Goal: Task Accomplishment & Management: Manage account settings

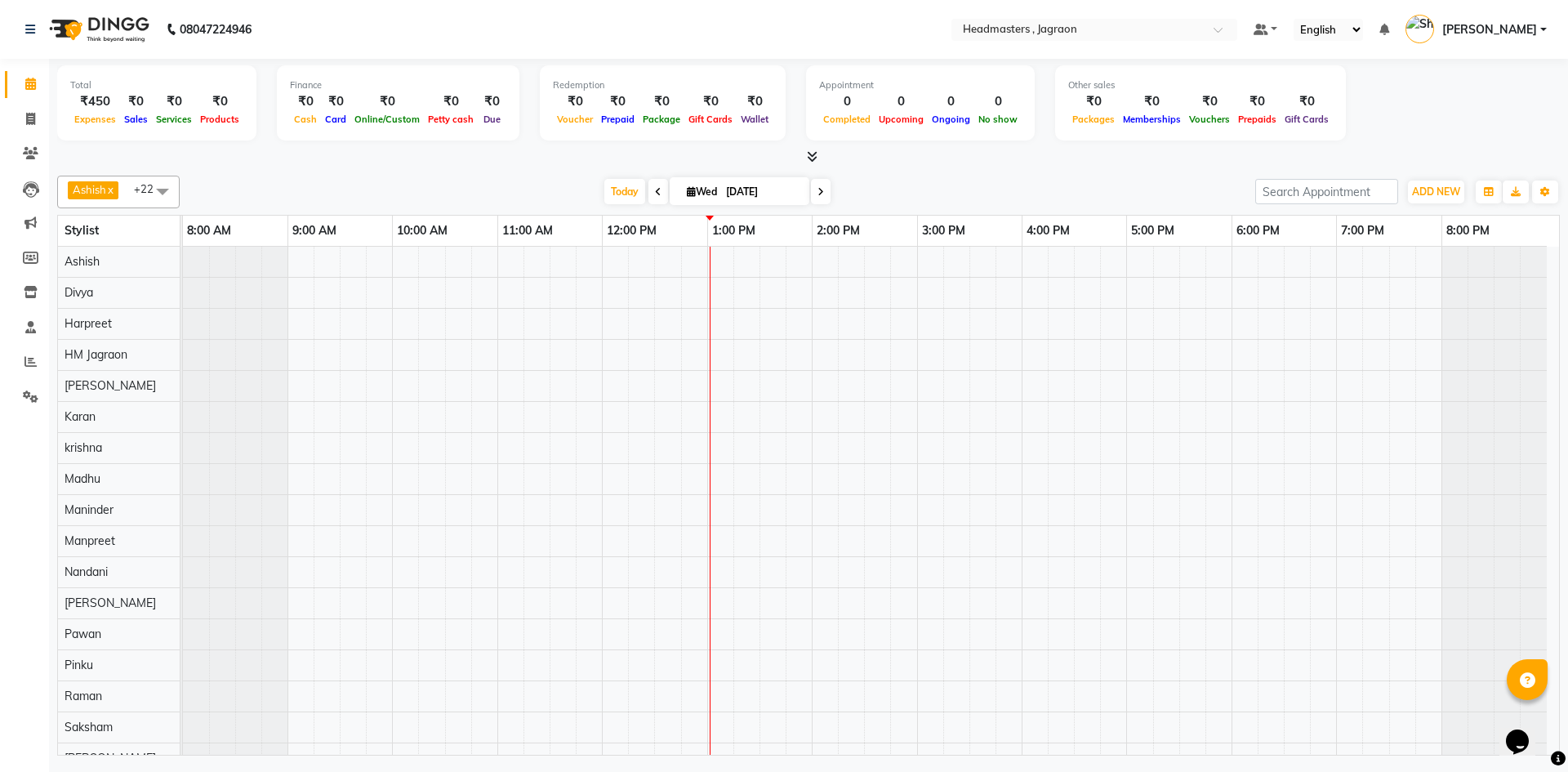
scroll to position [205, 0]
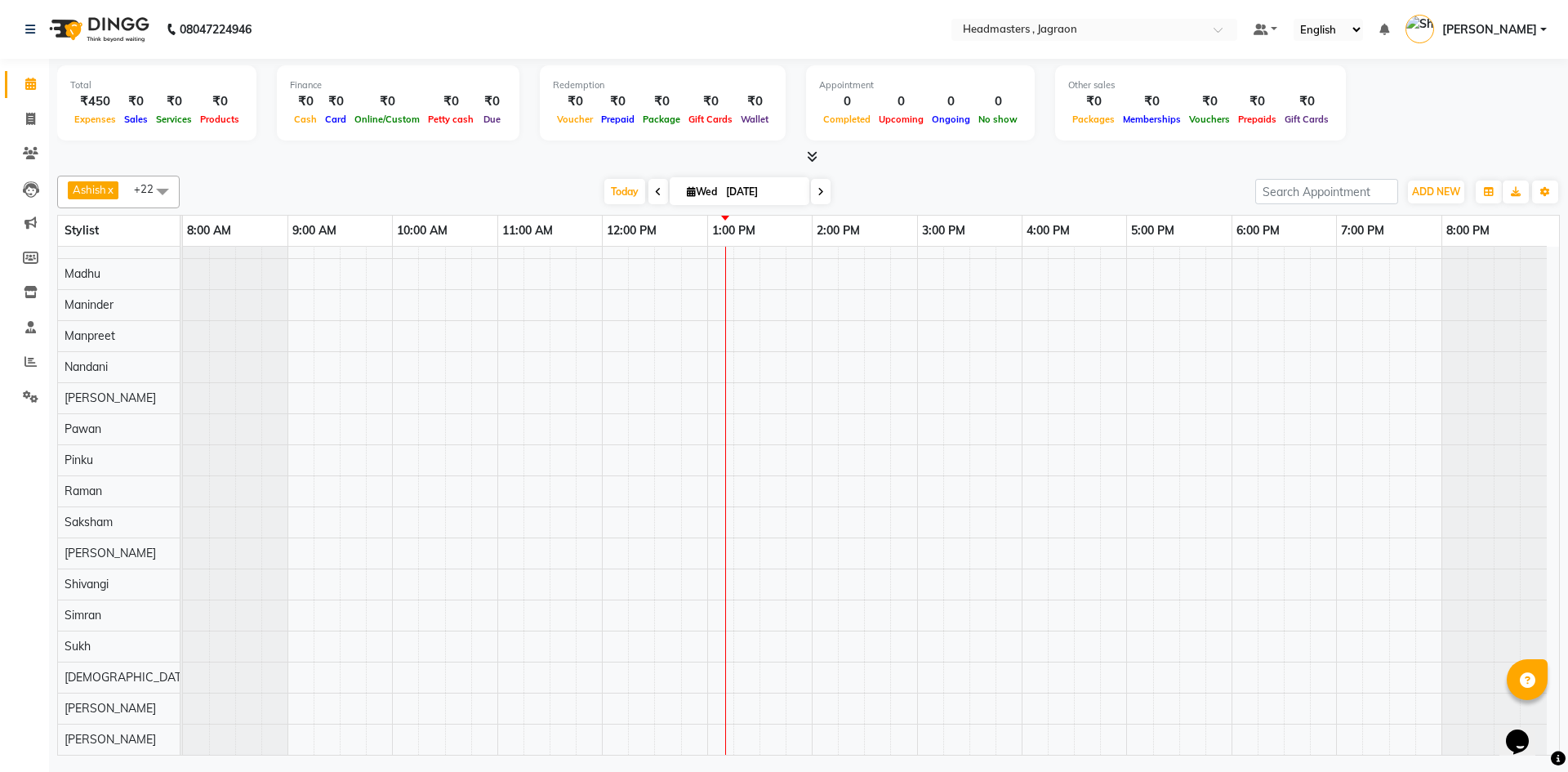
click at [656, 200] on span at bounding box center [659, 192] width 20 height 26
type input "02-09-2025"
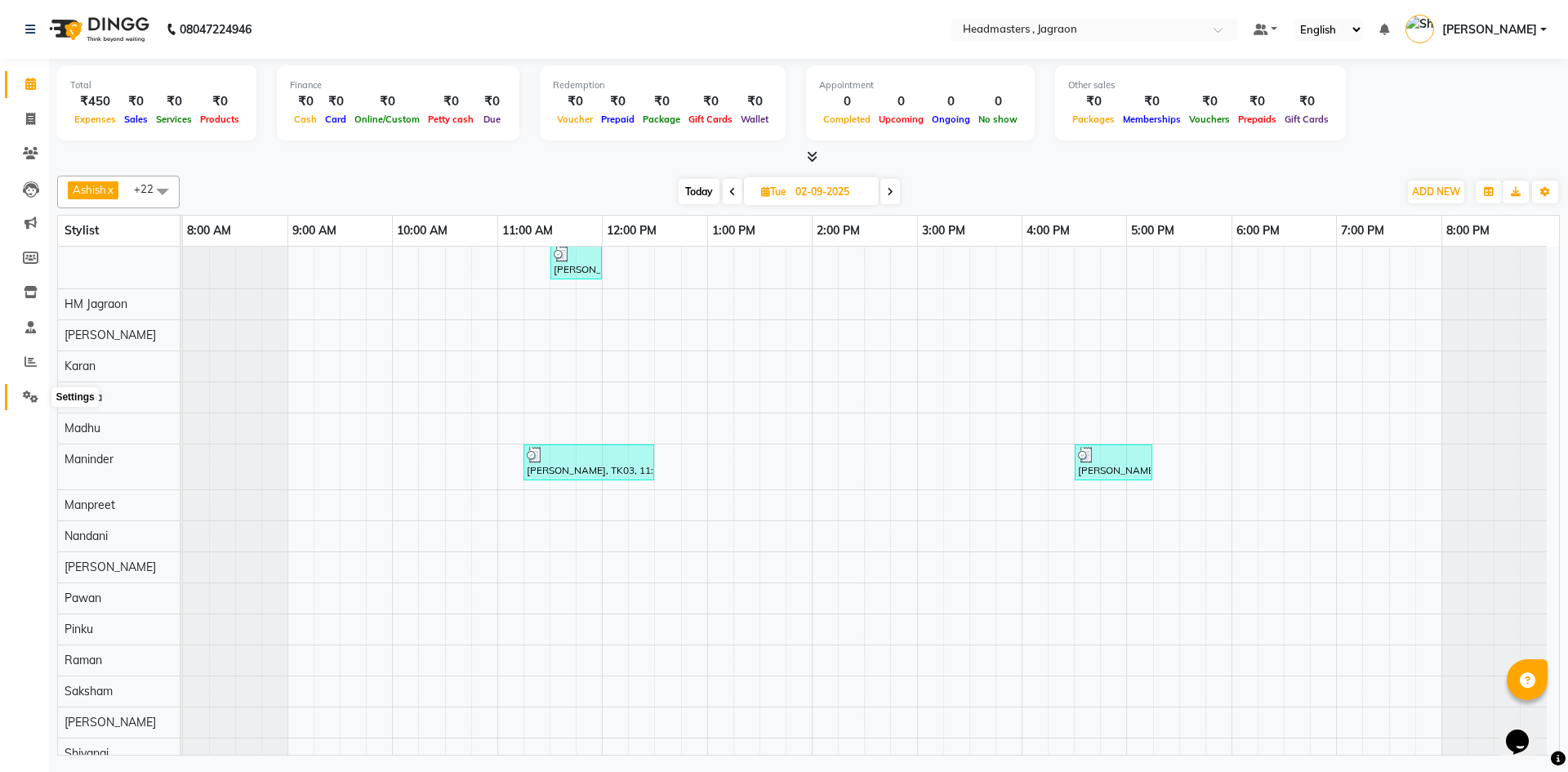
click at [33, 388] on span at bounding box center [31, 397] width 29 height 19
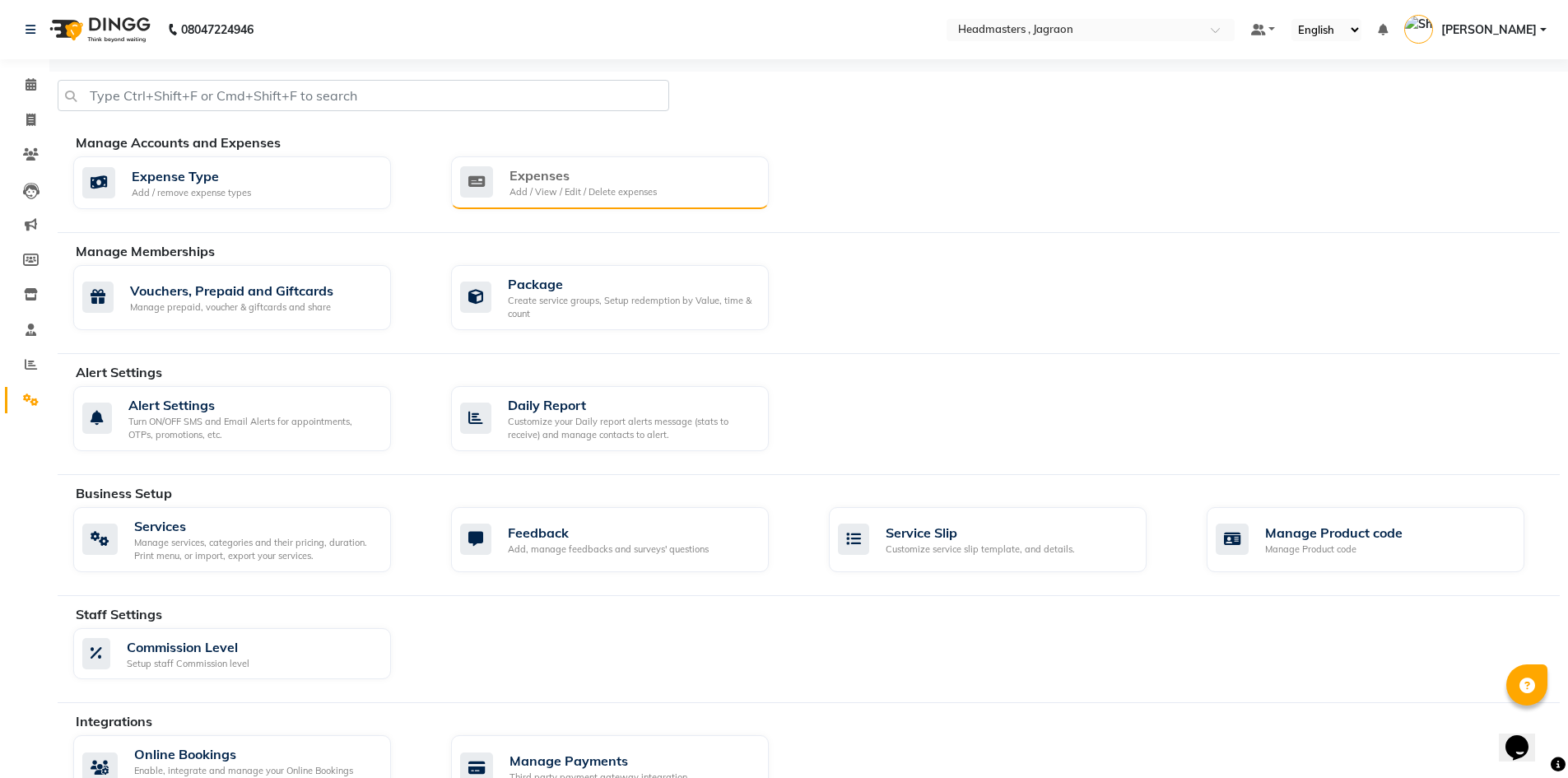
click at [583, 201] on div "Expenses Add / View / Edit / Delete expenses" at bounding box center [610, 182] width 318 height 52
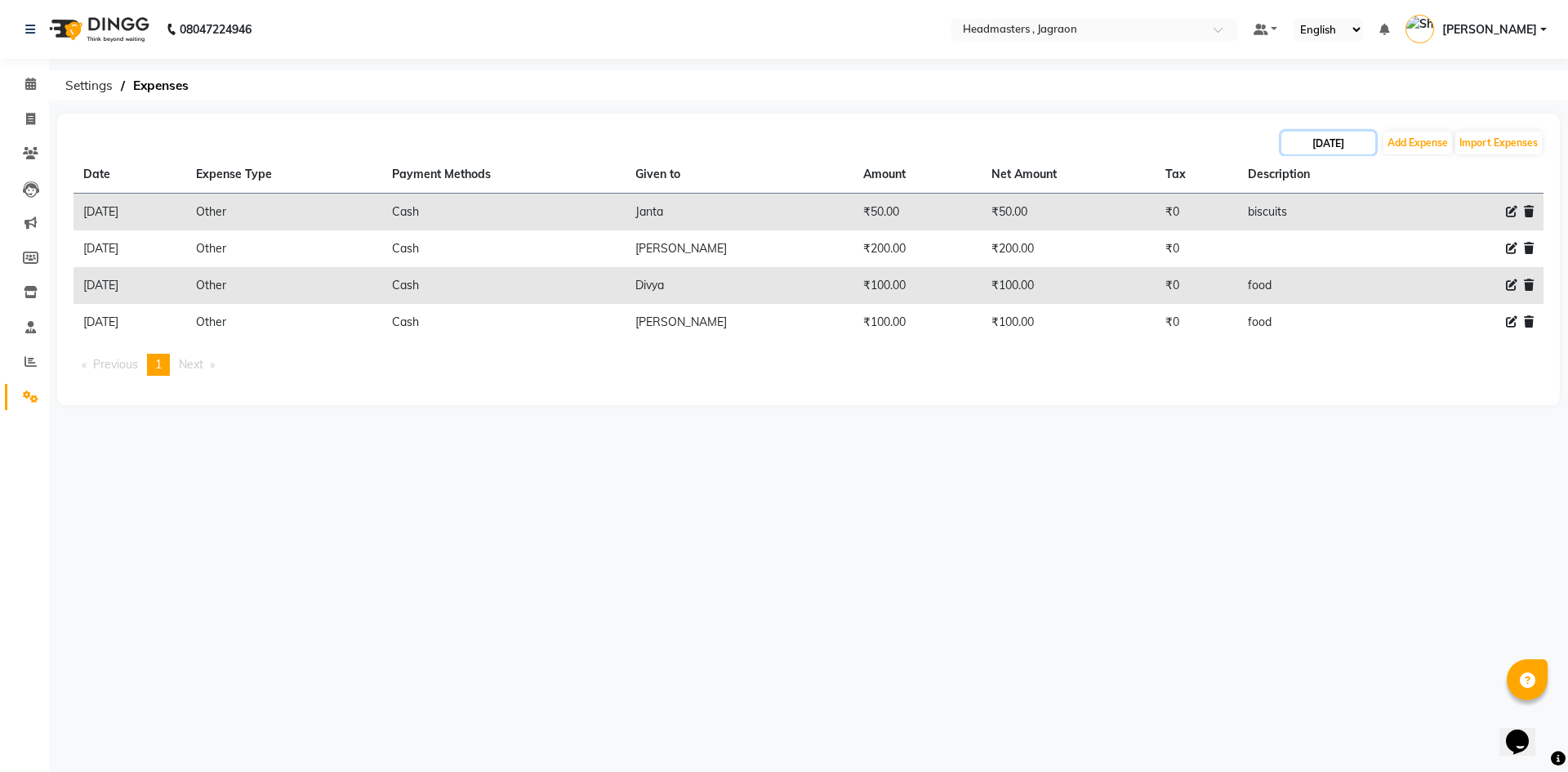
click at [1350, 146] on input "[DATE]" at bounding box center [1329, 143] width 94 height 23
select select "9"
select select "2025"
click at [1320, 231] on div "2" at bounding box center [1325, 226] width 26 height 26
type input "02-09-2025"
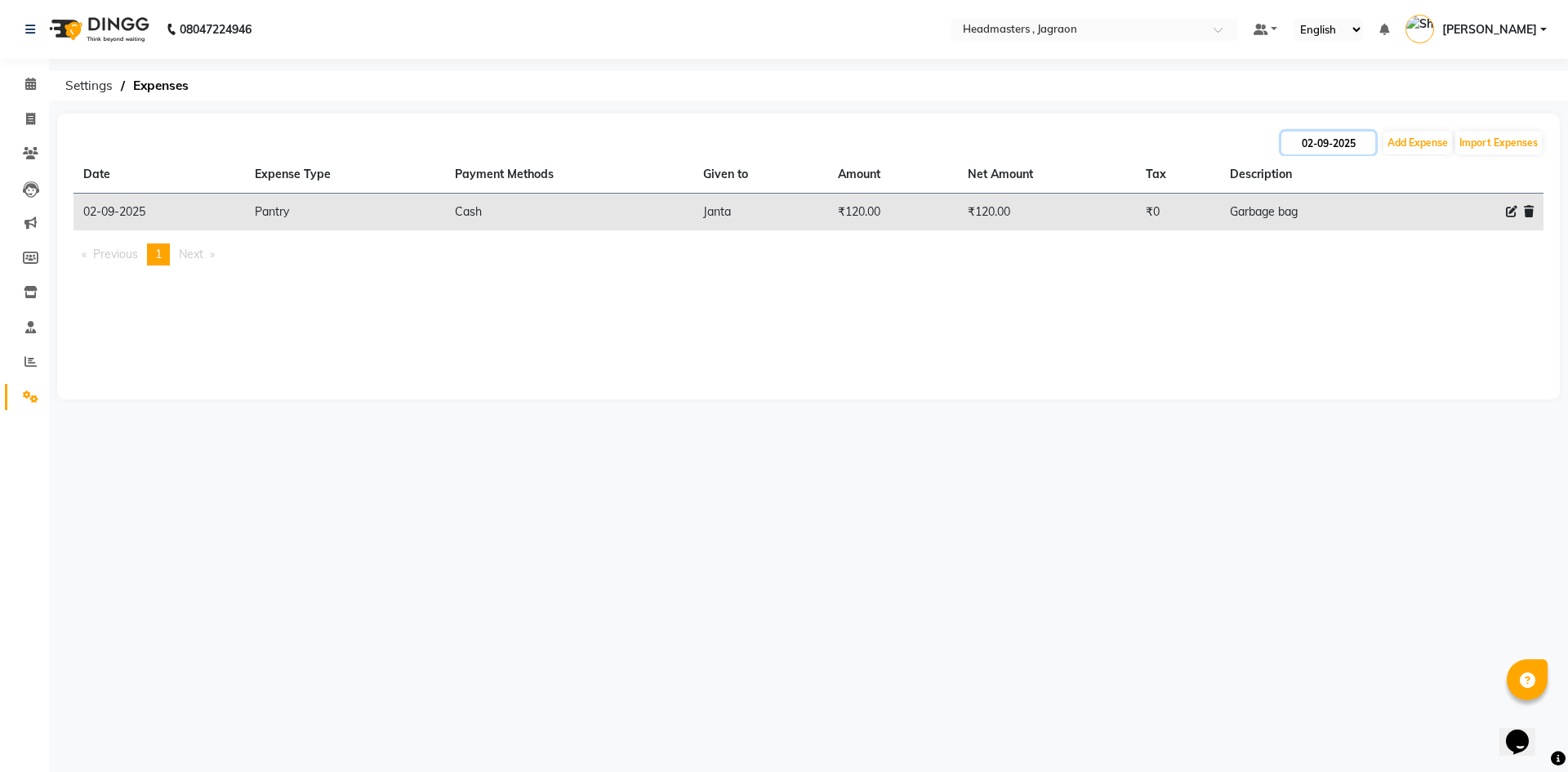
click at [1342, 143] on input "02-09-2025" at bounding box center [1329, 143] width 94 height 23
select select "9"
select select "2025"
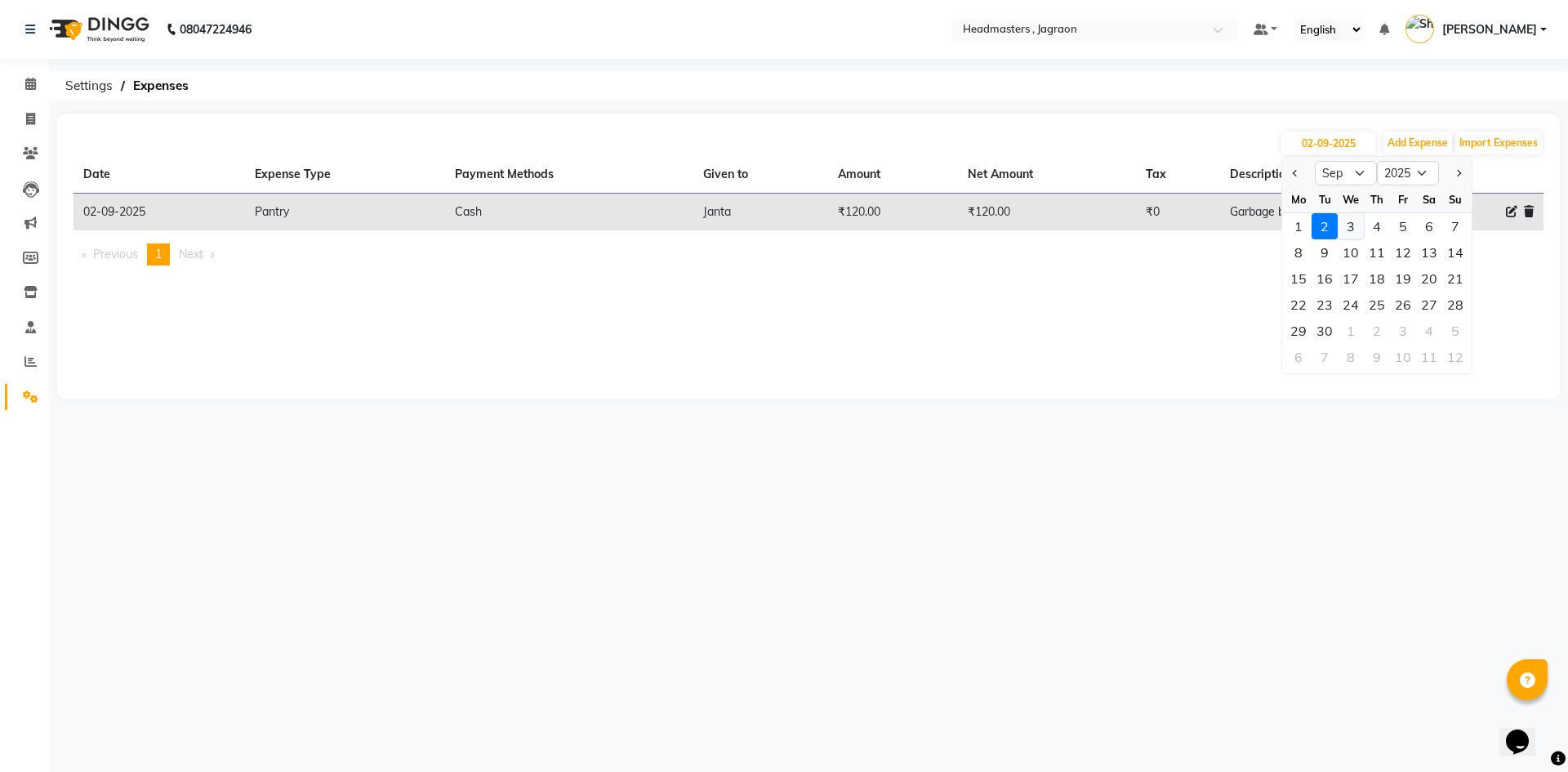
click at [1361, 217] on div "3" at bounding box center [1351, 226] width 26 height 26
type input "[DATE]"
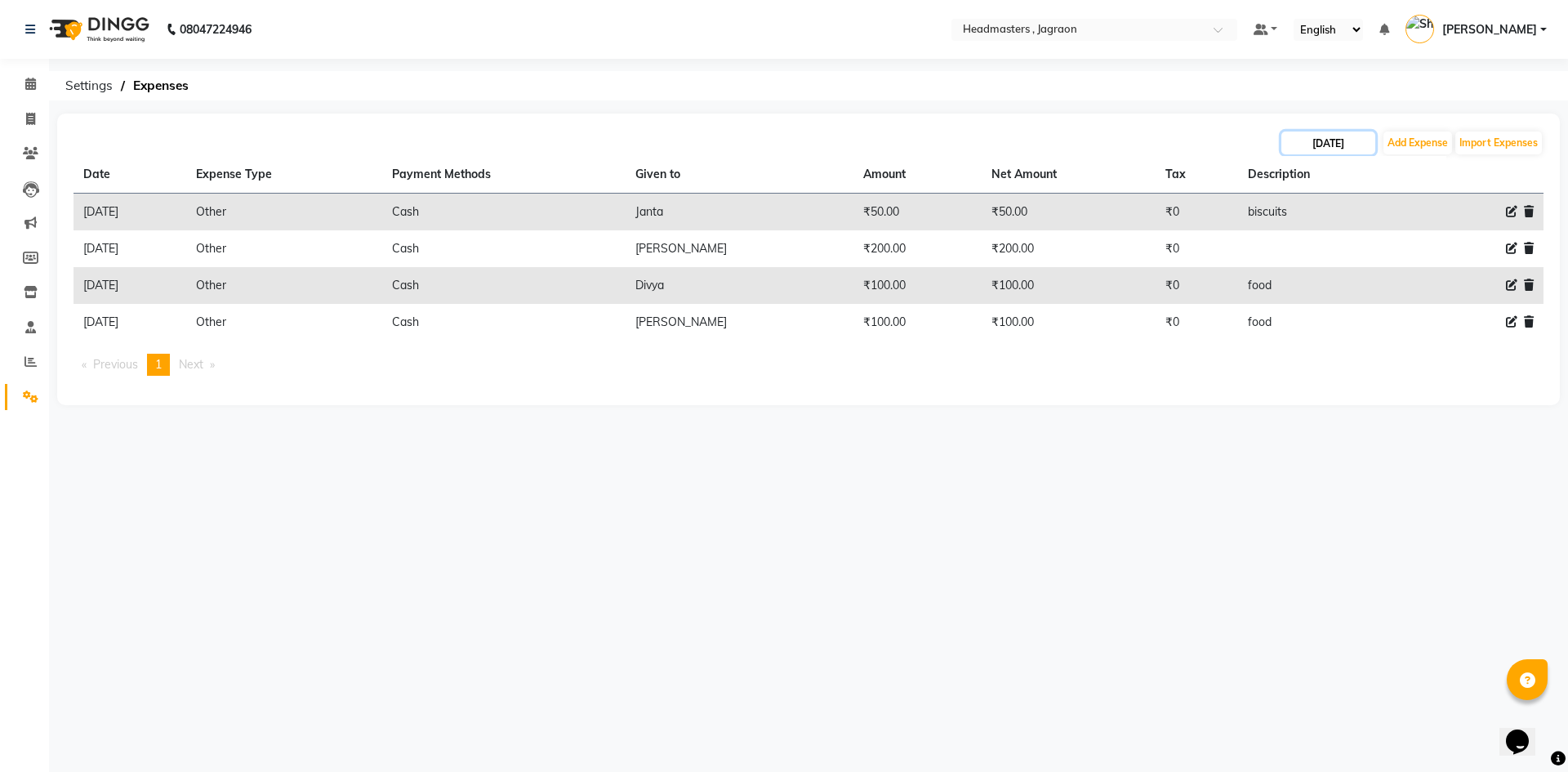
click at [1338, 141] on input "[DATE]" at bounding box center [1329, 143] width 94 height 23
select select "9"
select select "2025"
click at [1326, 226] on div "2" at bounding box center [1325, 226] width 26 height 26
type input "02-09-2025"
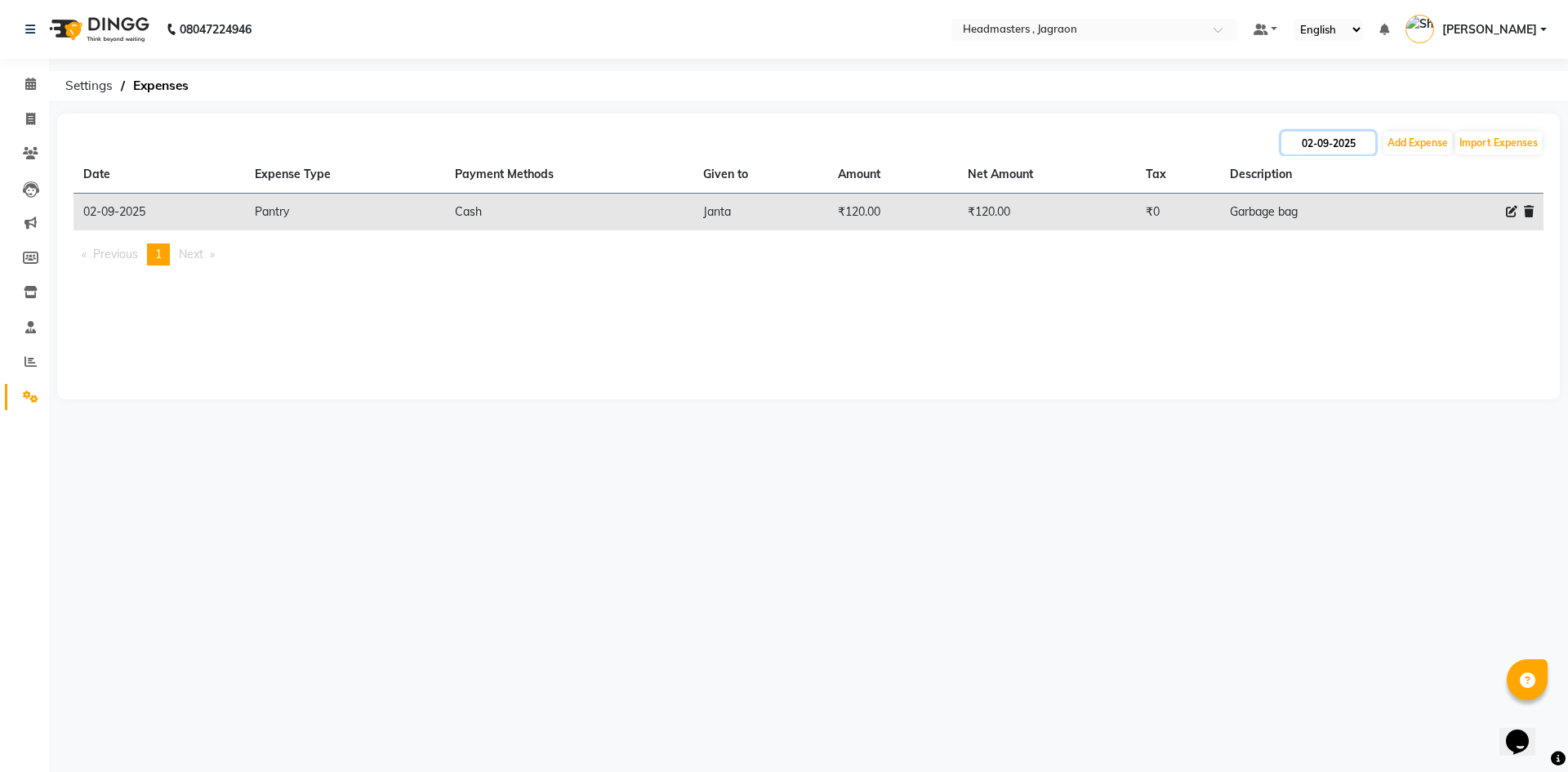
click at [1327, 149] on input "02-09-2025" at bounding box center [1329, 143] width 94 height 23
select select "9"
select select "2025"
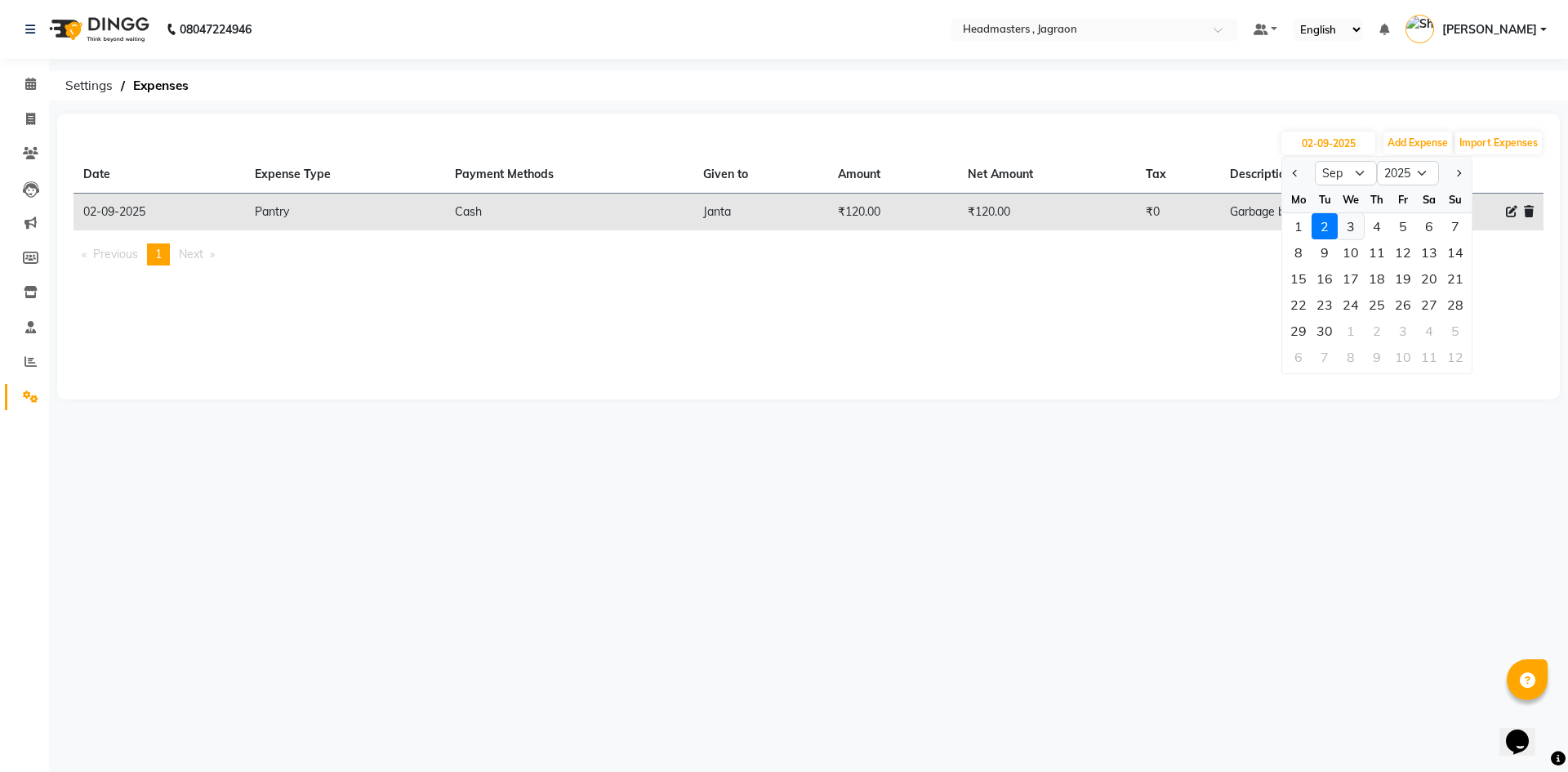
click at [1347, 225] on div "3" at bounding box center [1351, 226] width 26 height 26
type input "[DATE]"
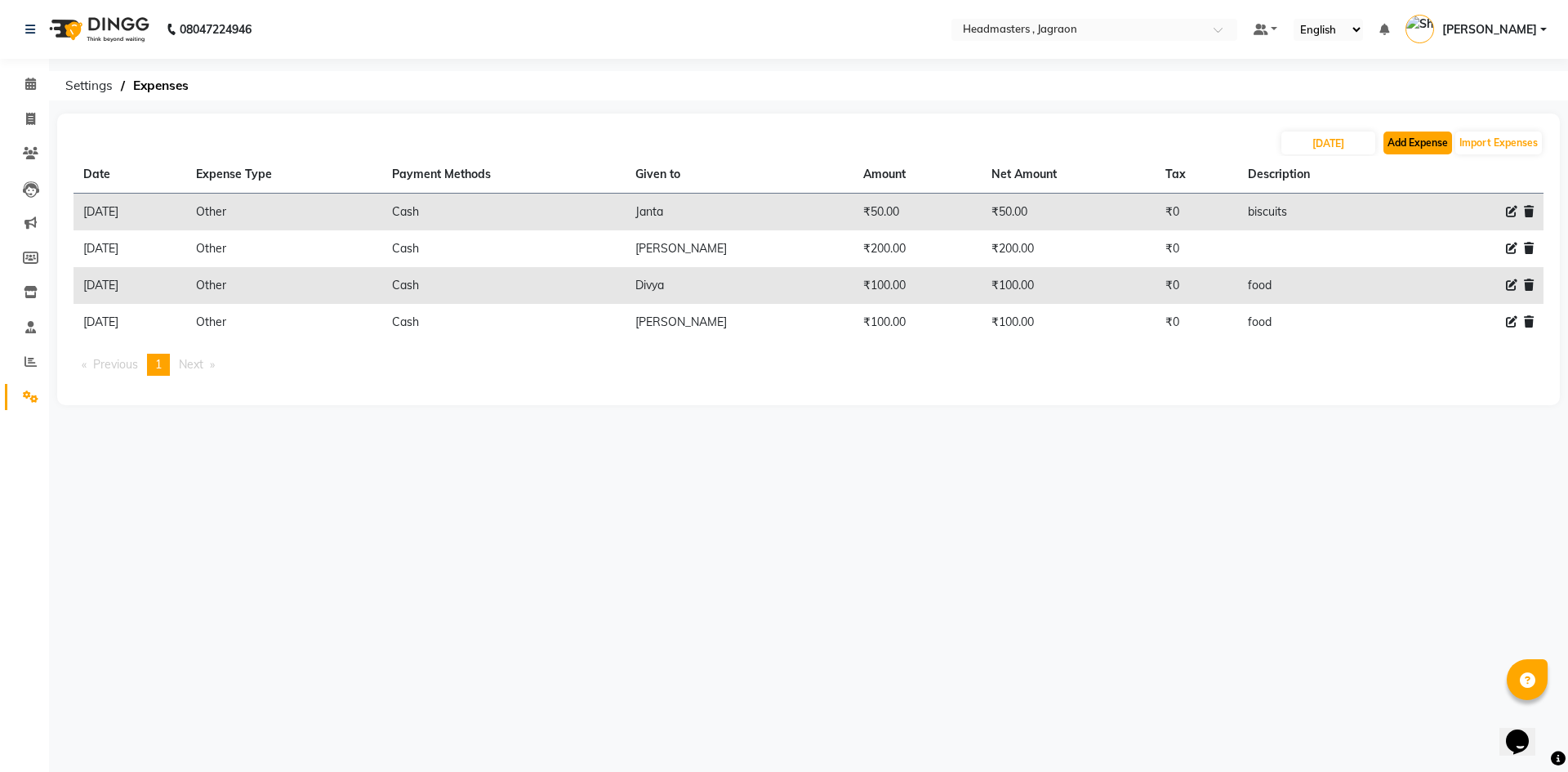
click at [1441, 140] on button "Add Expense" at bounding box center [1417, 143] width 68 height 23
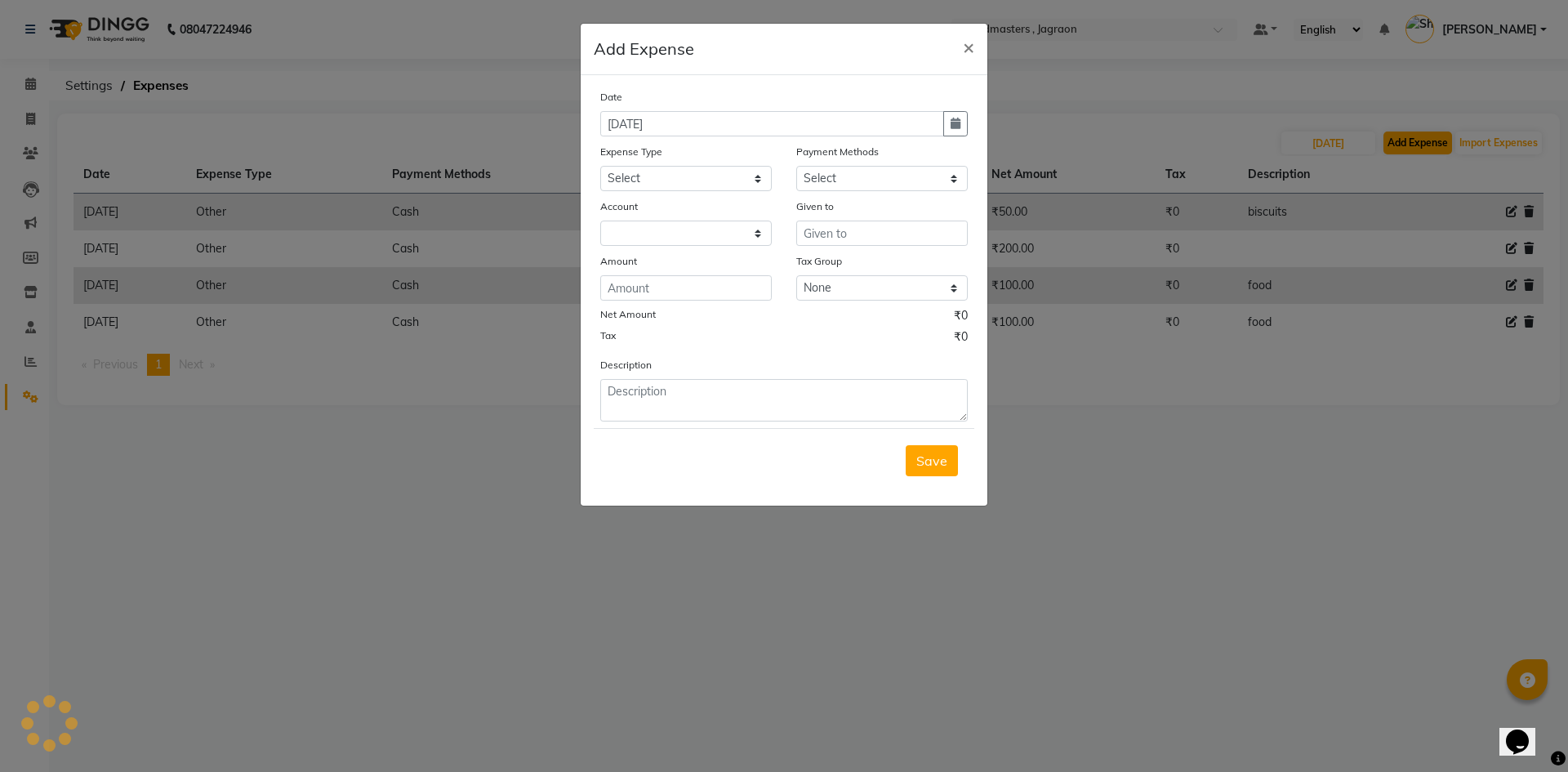
select select "6001"
click at [654, 184] on select "Select Advance Salary Bank charges Car maintenance Cash transfer to bank Cash t…" at bounding box center [686, 178] width 172 height 26
select select "17179"
click at [600, 166] on select "Select Advance Salary Bank charges Car maintenance Cash transfer to bank Cash t…" at bounding box center [686, 178] width 172 height 26
click at [805, 184] on select "Select UPI CARD Complimentary Voucher Wallet Package Prepaid Cash" at bounding box center [882, 178] width 172 height 26
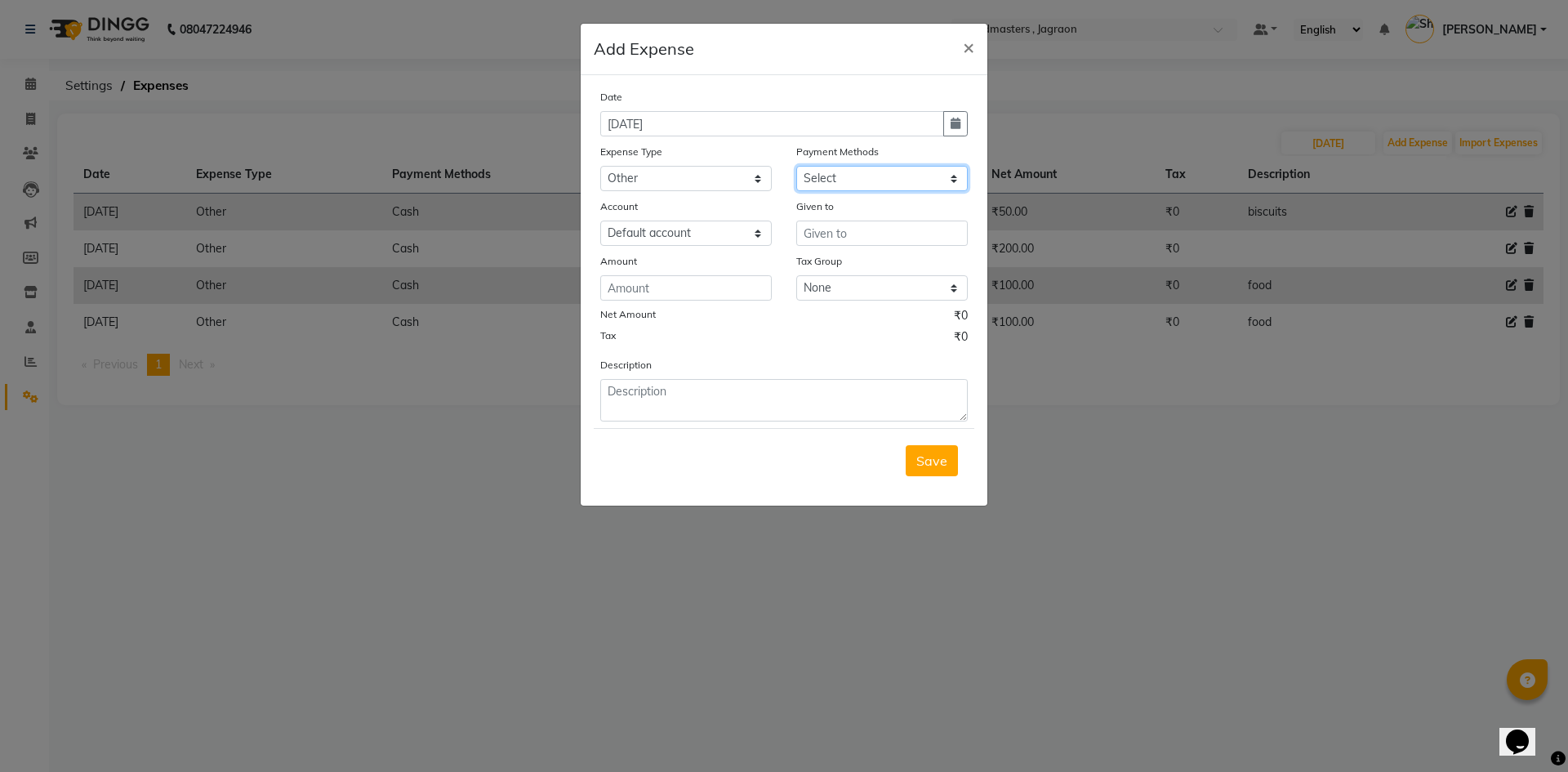
select select "116"
click at [796, 166] on select "Select UPI CARD Complimentary Voucher Wallet Package Prepaid Cash" at bounding box center [882, 178] width 172 height 26
click at [825, 227] on input "text" at bounding box center [882, 233] width 172 height 26
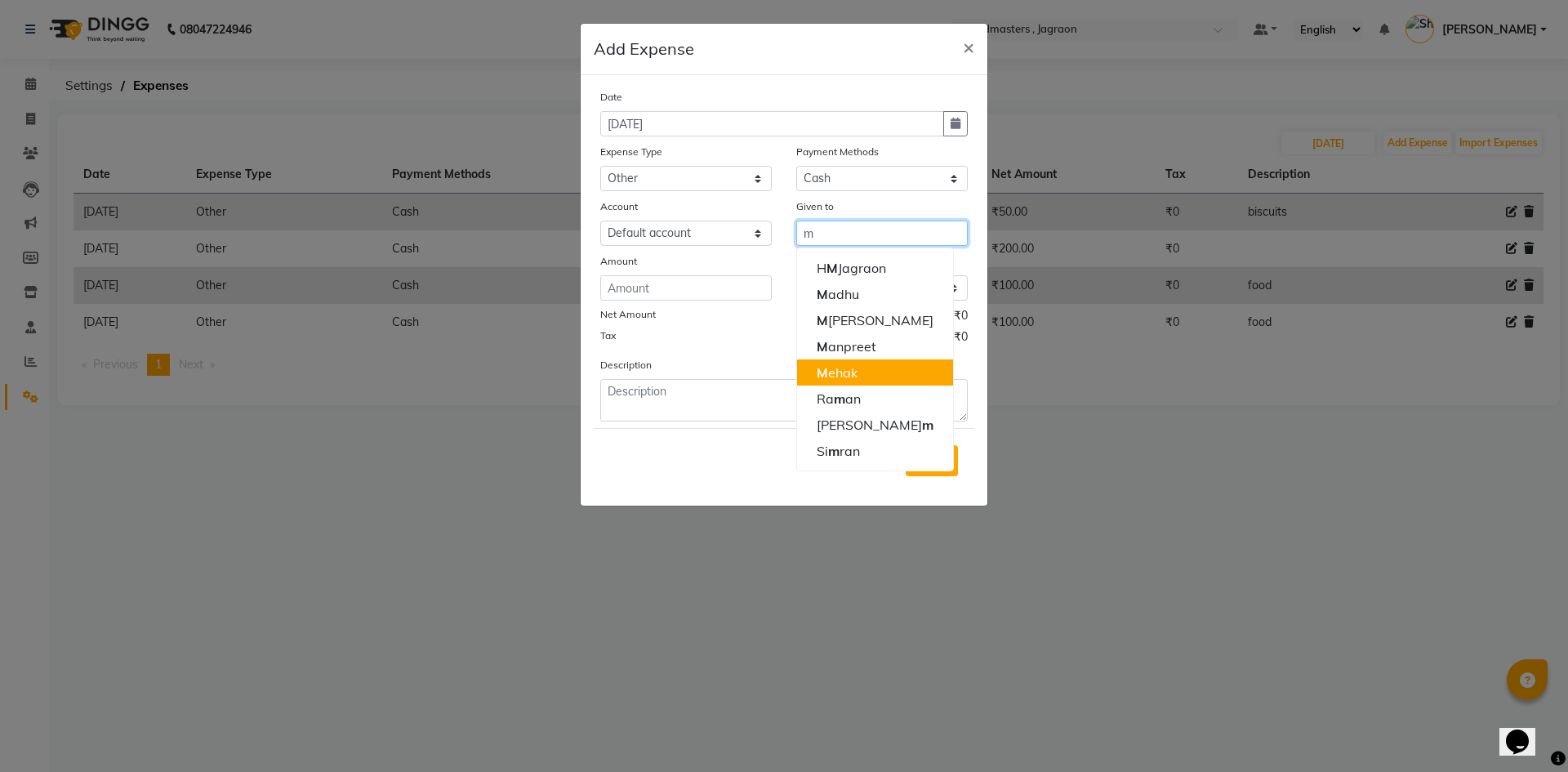
click at [816, 378] on button "M ehak" at bounding box center [875, 372] width 156 height 26
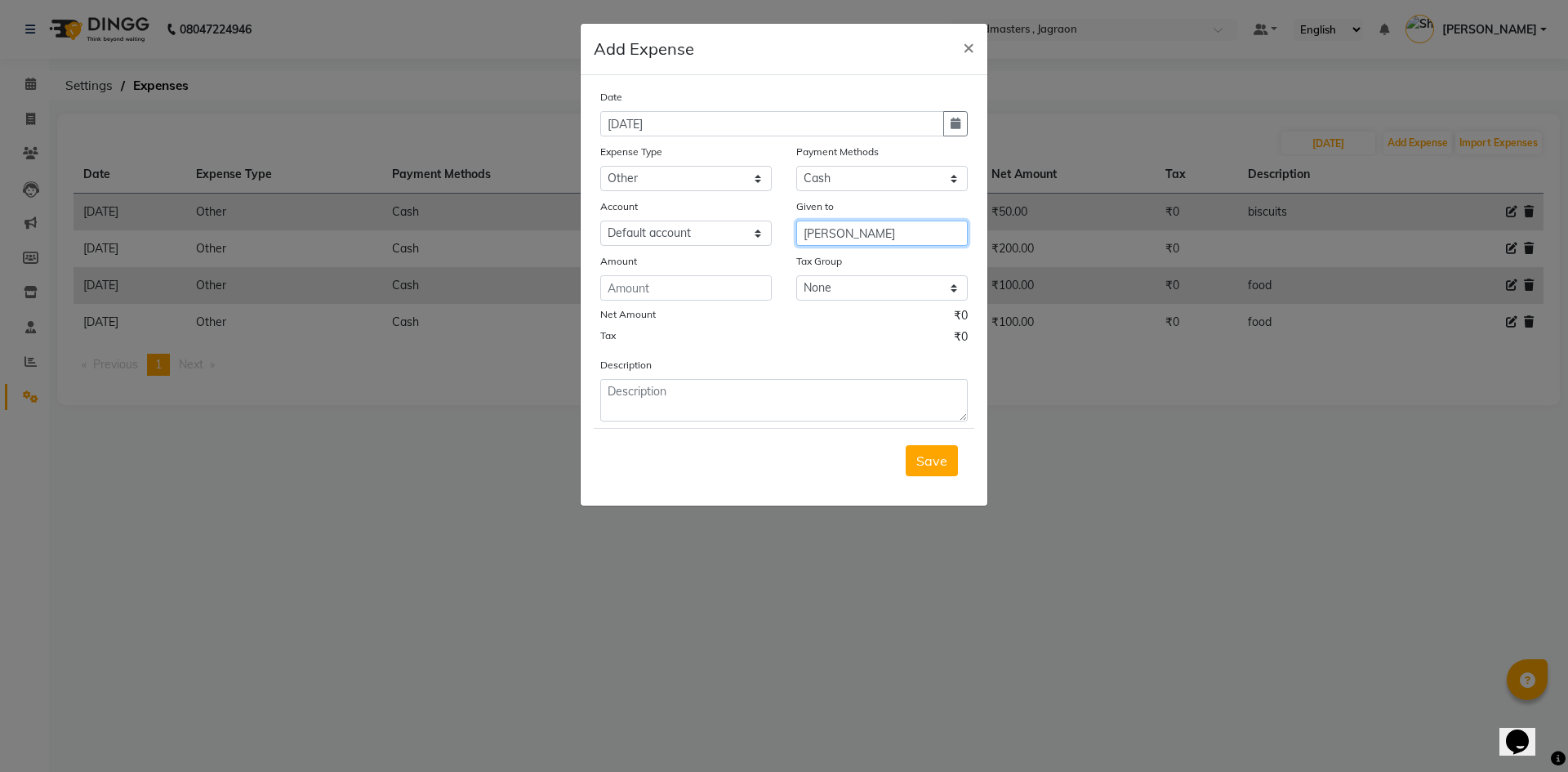
type input "[PERSON_NAME]"
click at [613, 279] on input "number" at bounding box center [686, 288] width 172 height 26
type input "210"
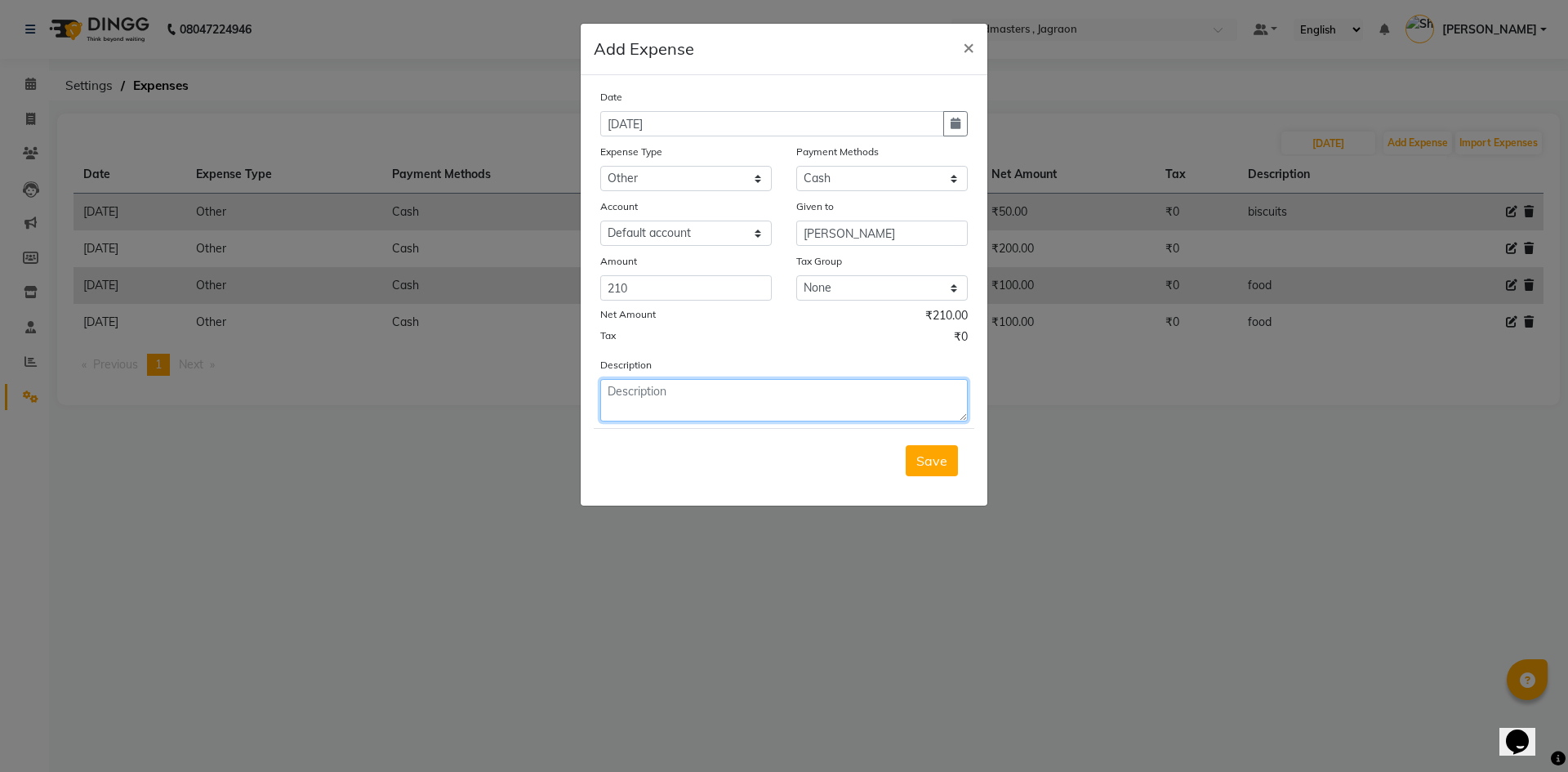
click at [684, 392] on textarea at bounding box center [783, 400] width 367 height 42
click at [608, 391] on textarea "flowers for client" at bounding box center [783, 400] width 367 height 42
click at [610, 391] on textarea "flowers for client" at bounding box center [783, 400] width 367 height 42
click at [707, 394] on textarea "Flowers for client" at bounding box center [783, 400] width 367 height 42
type textarea "Flowers for client"
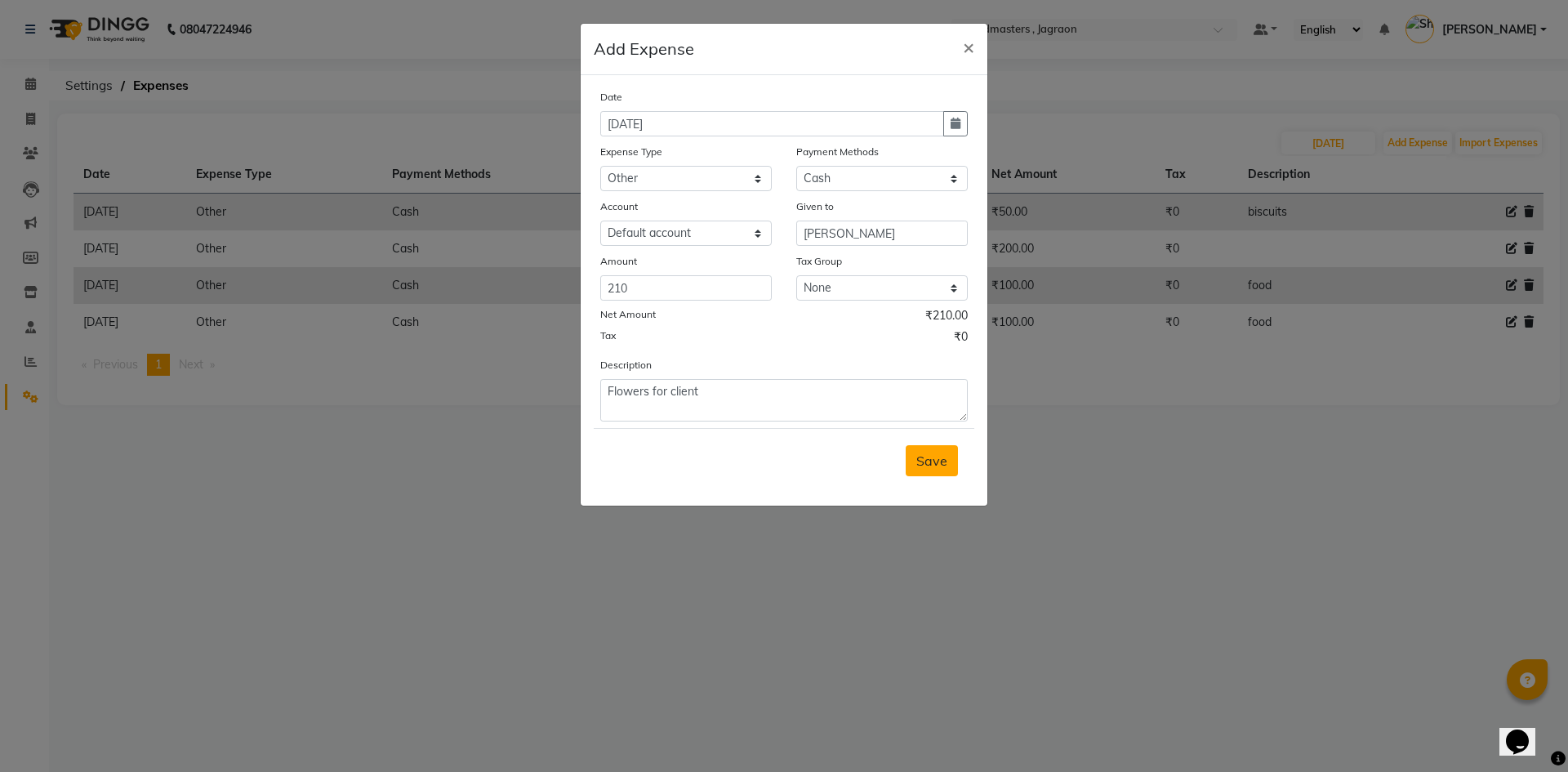
click at [910, 449] on button "Save" at bounding box center [932, 461] width 52 height 31
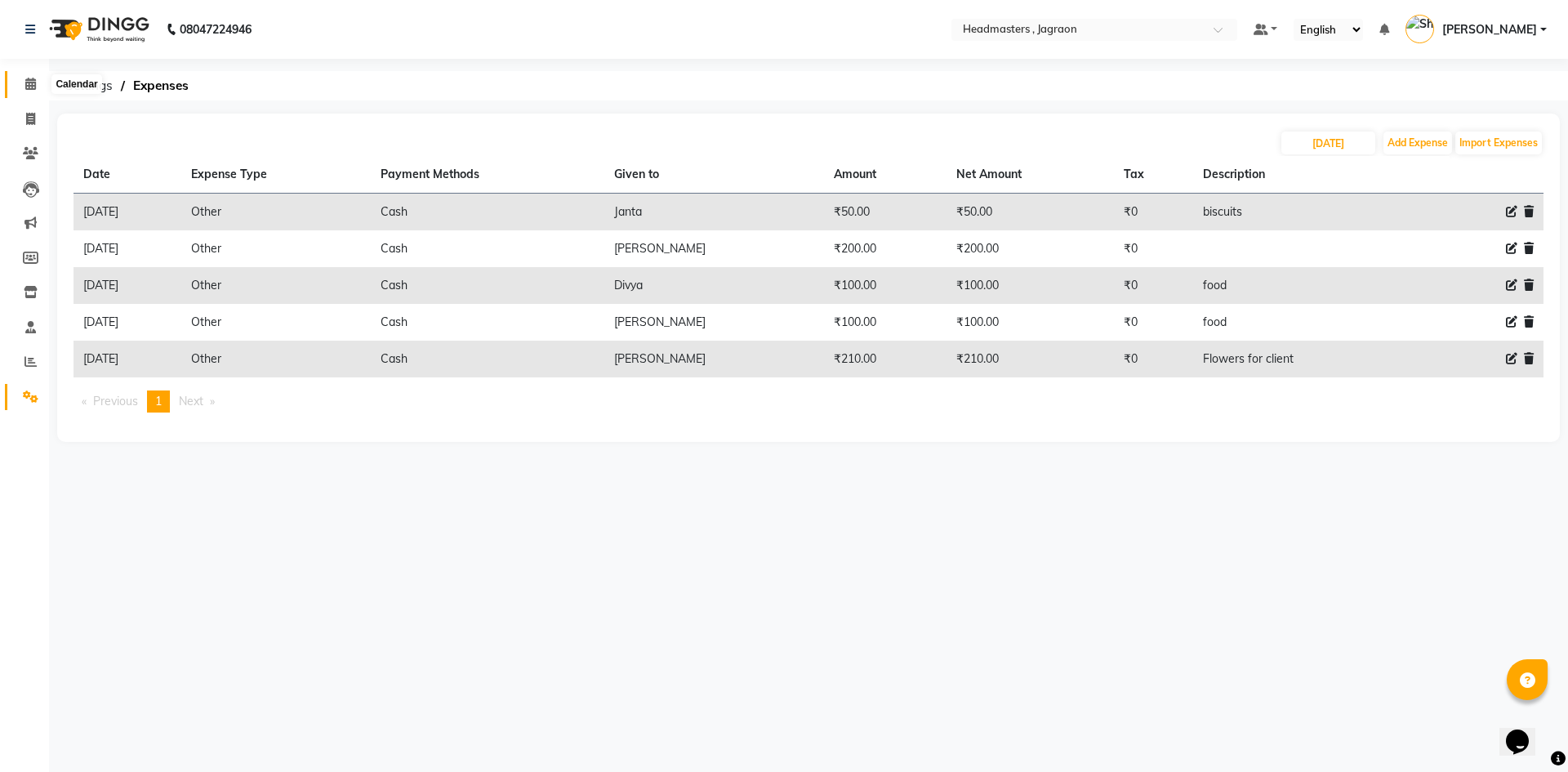
click at [32, 89] on icon at bounding box center [31, 83] width 11 height 12
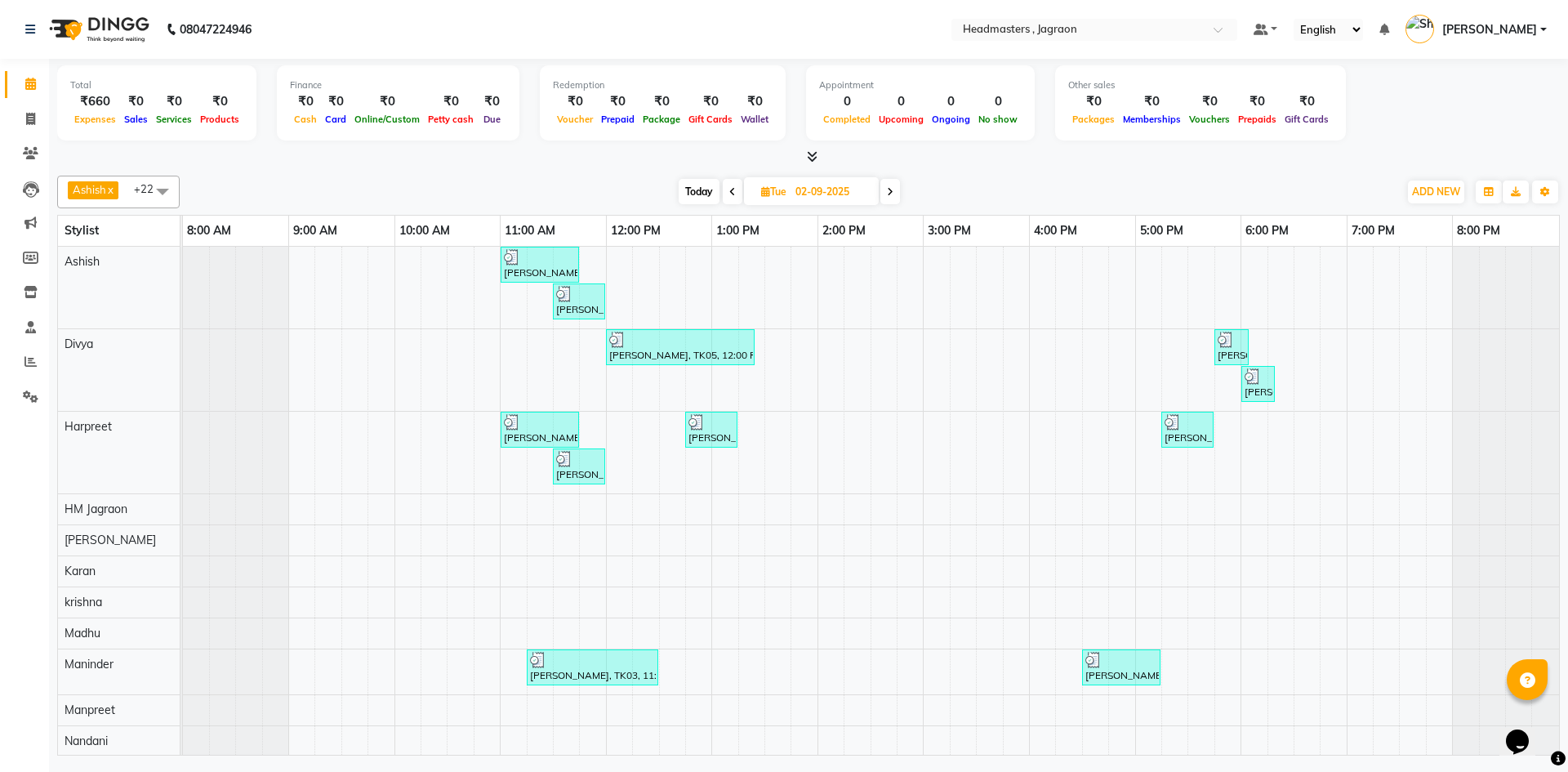
click at [899, 193] on span at bounding box center [890, 192] width 20 height 26
type input "[DATE]"
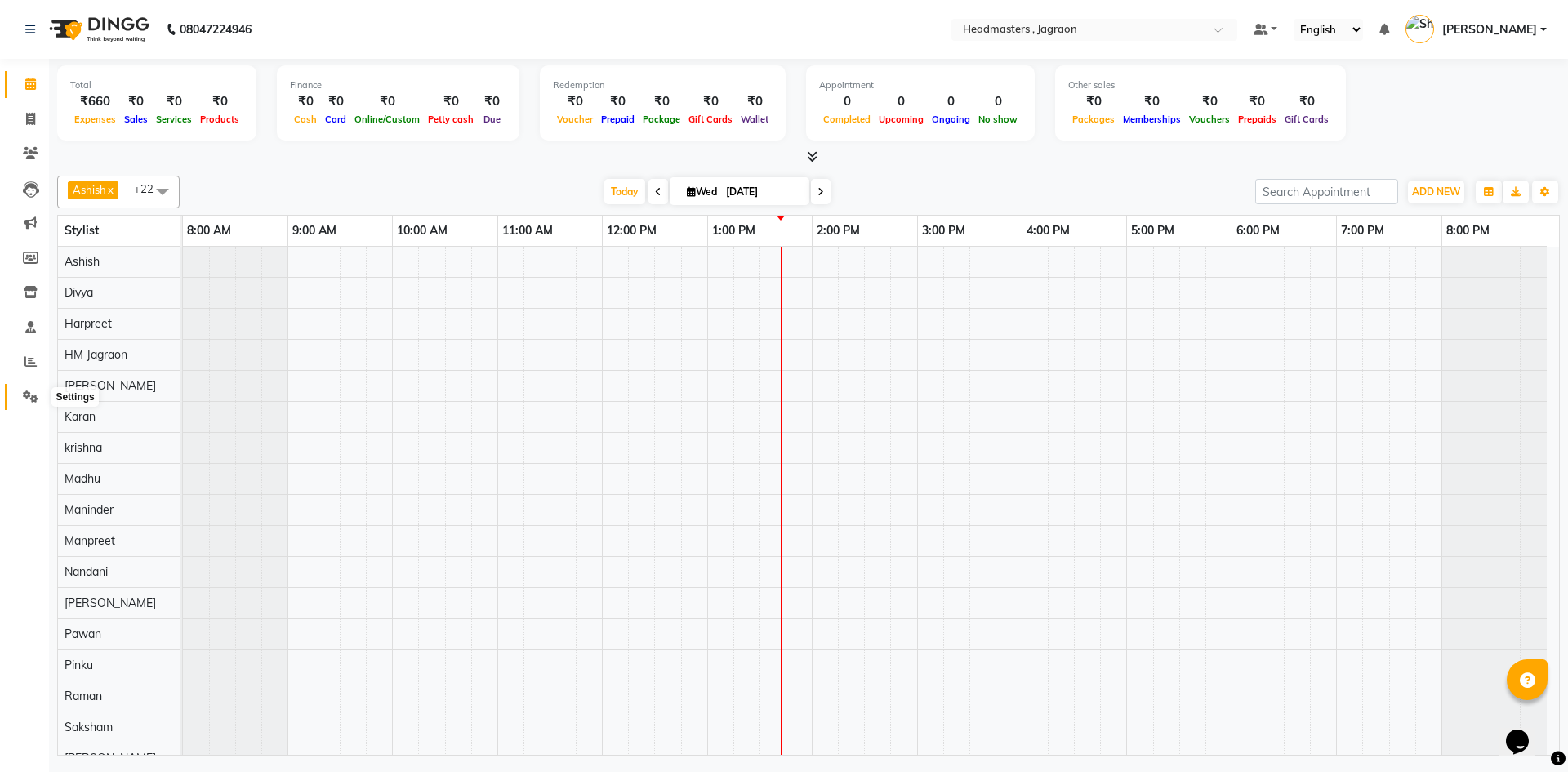
click at [26, 401] on icon at bounding box center [31, 396] width 16 height 12
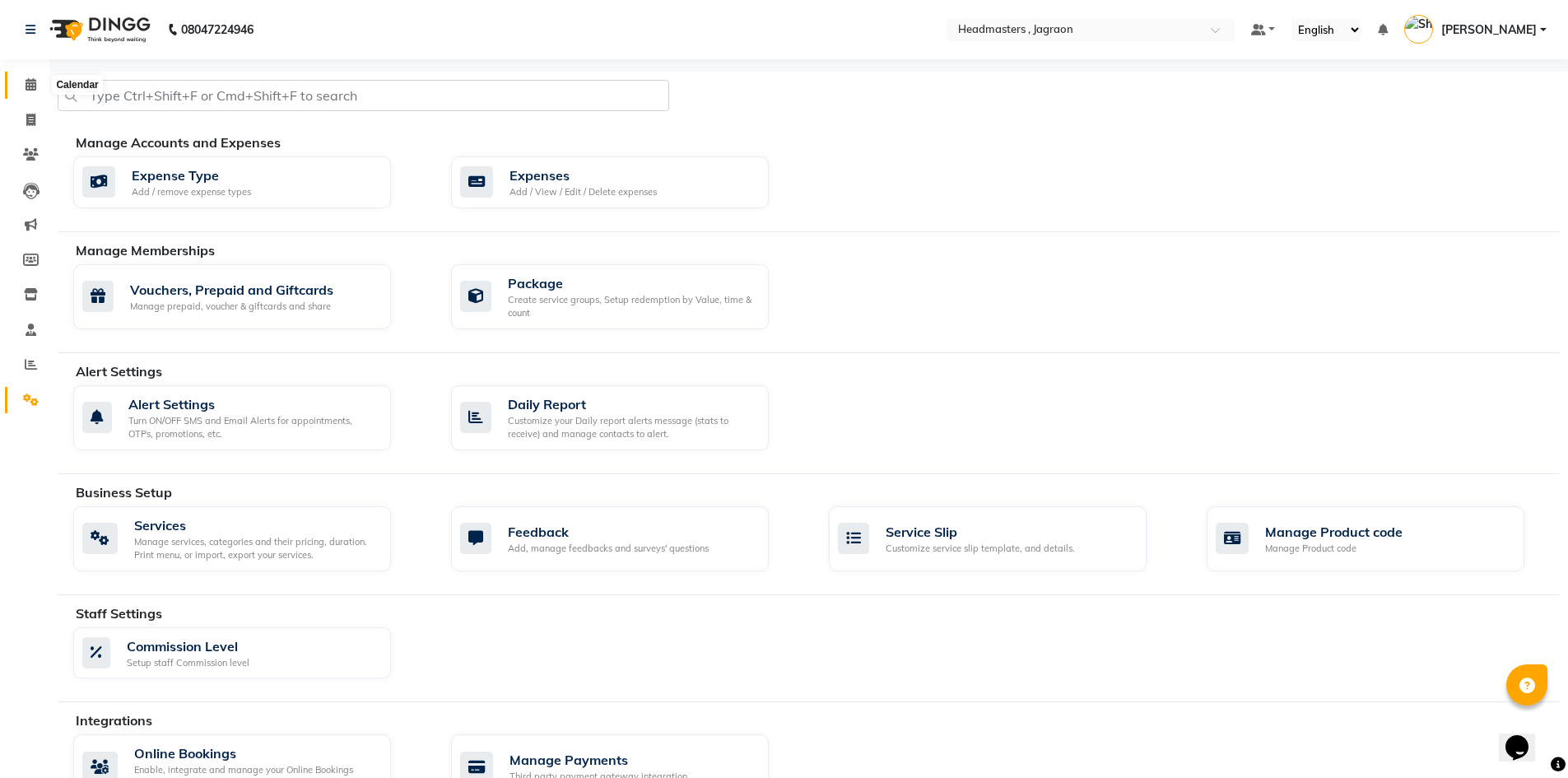
click at [27, 88] on icon at bounding box center [31, 84] width 11 height 12
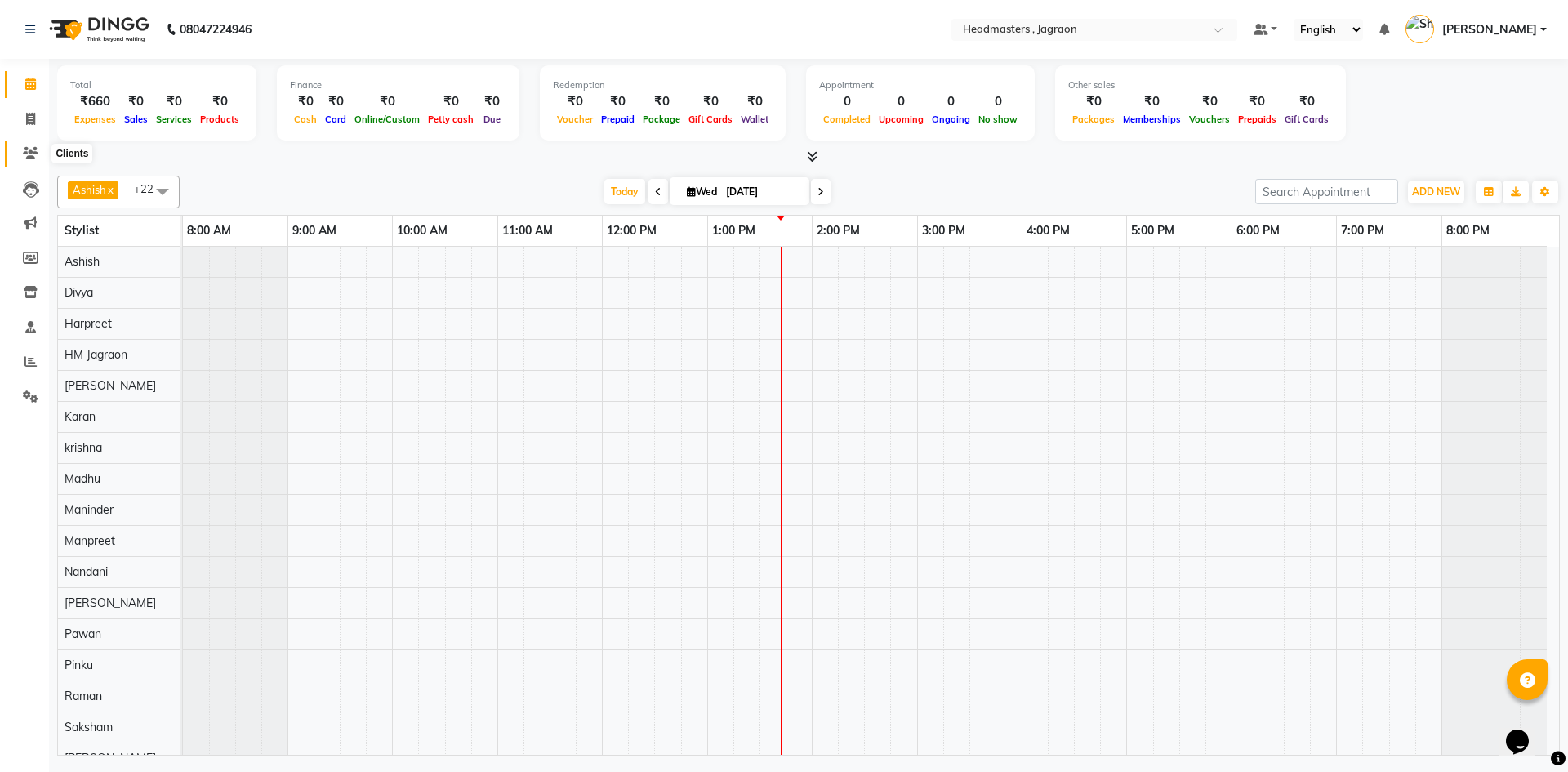
click at [31, 159] on icon at bounding box center [31, 153] width 16 height 12
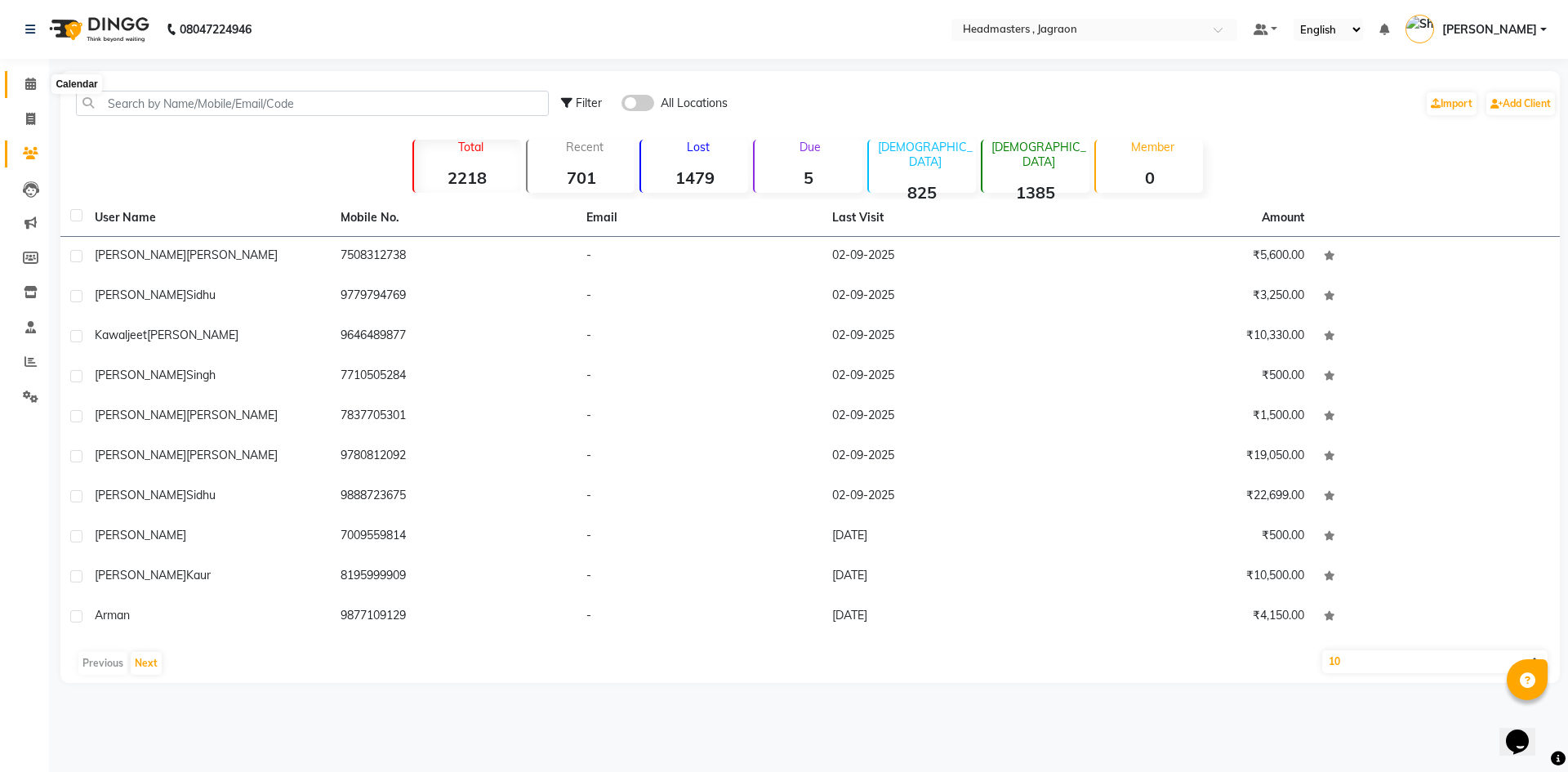
click at [23, 89] on span at bounding box center [31, 84] width 29 height 19
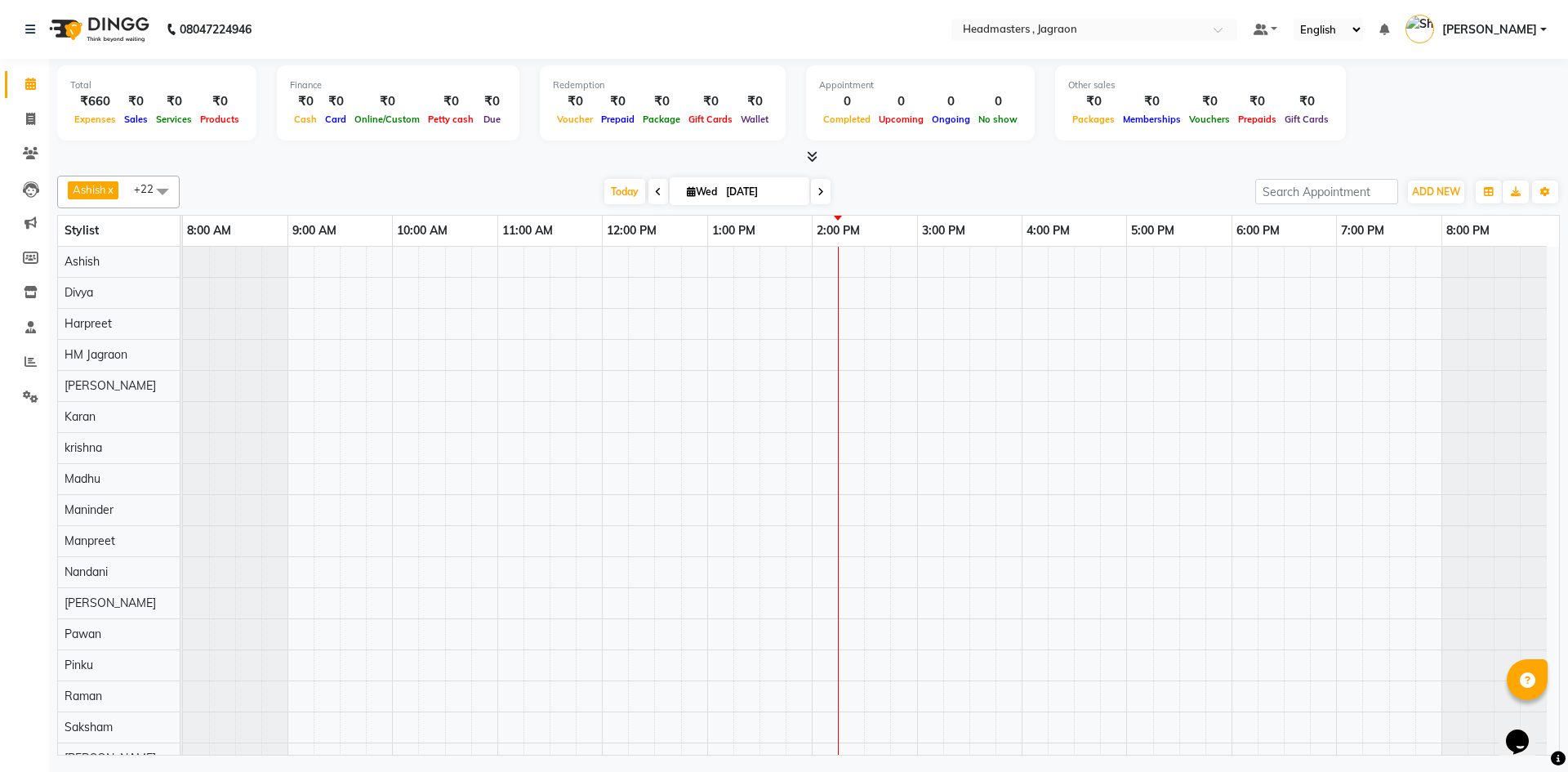
scroll to position [205, 0]
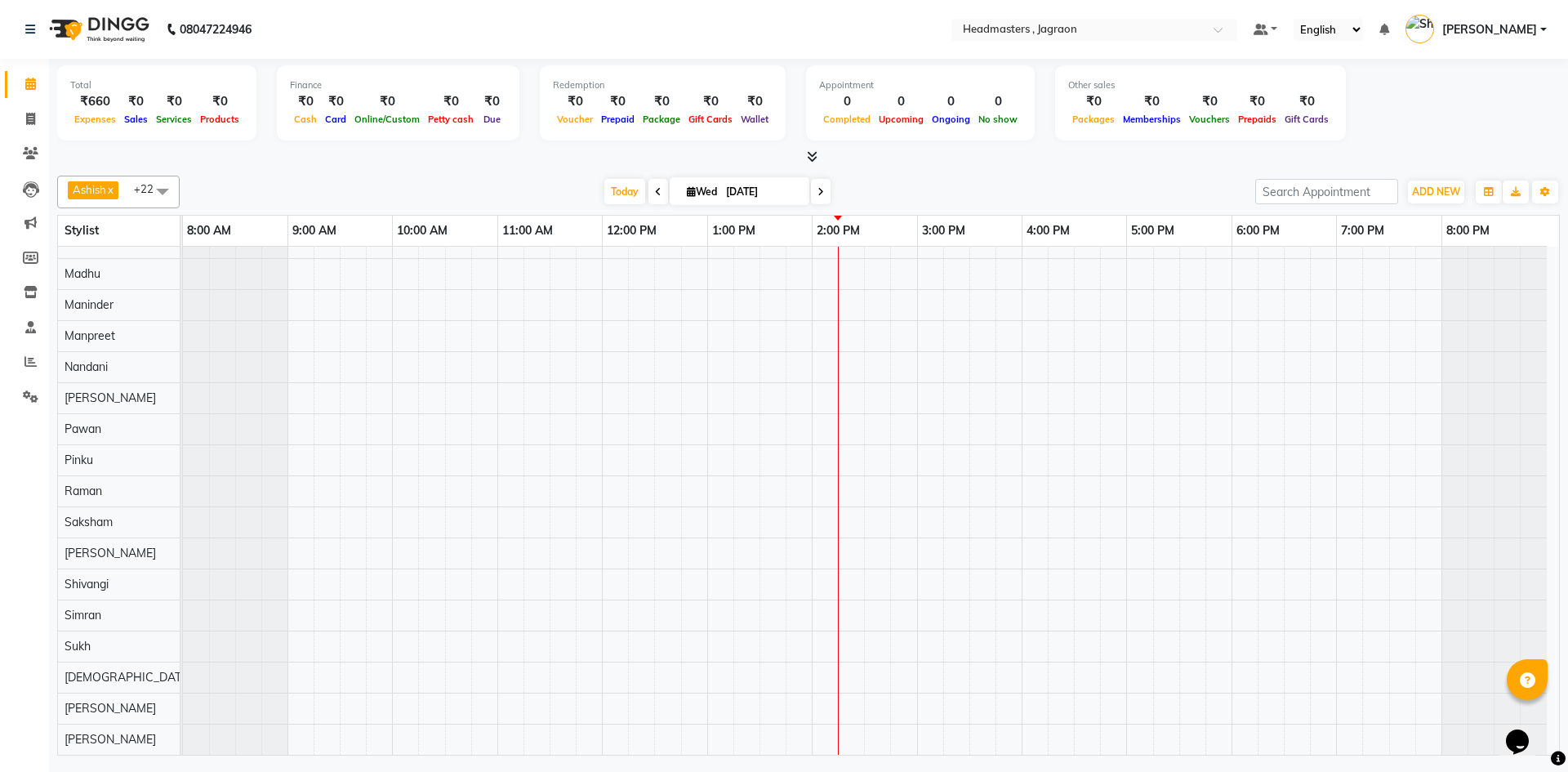
click at [413, 702] on div at bounding box center [871, 398] width 1377 height 713
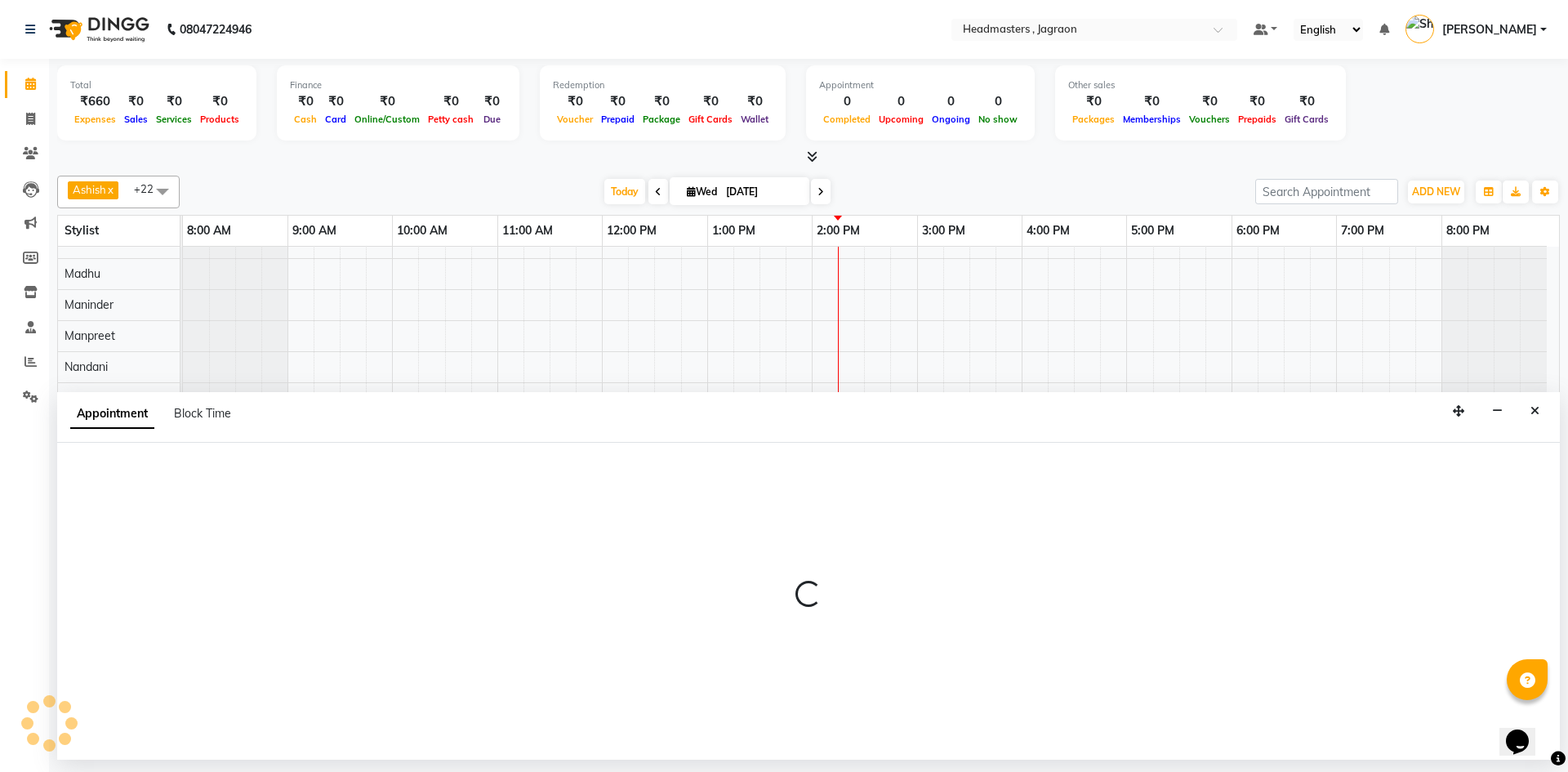
select select "88750"
select select "600"
select select "tentative"
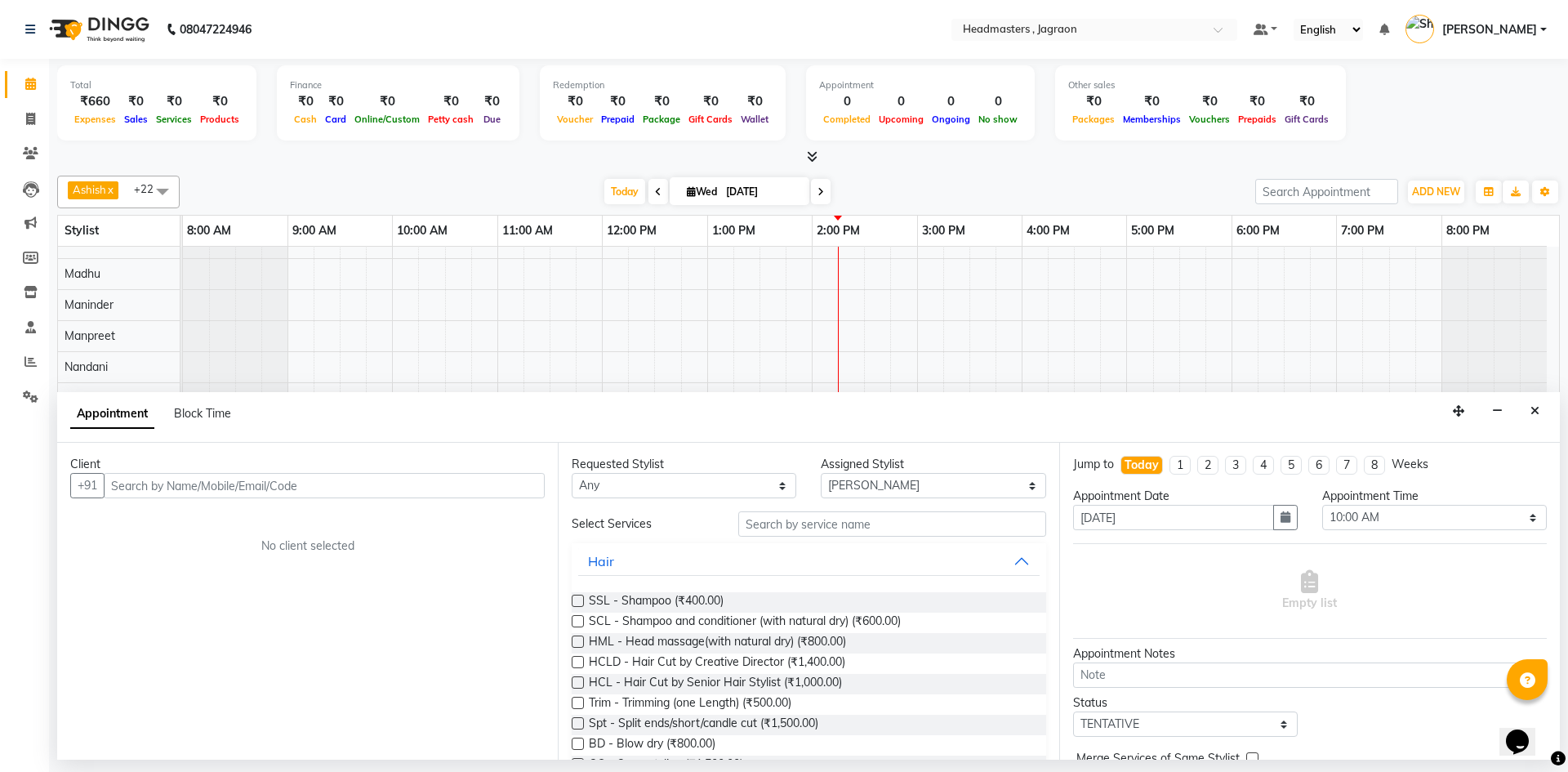
click at [180, 496] on input "text" at bounding box center [324, 485] width 441 height 26
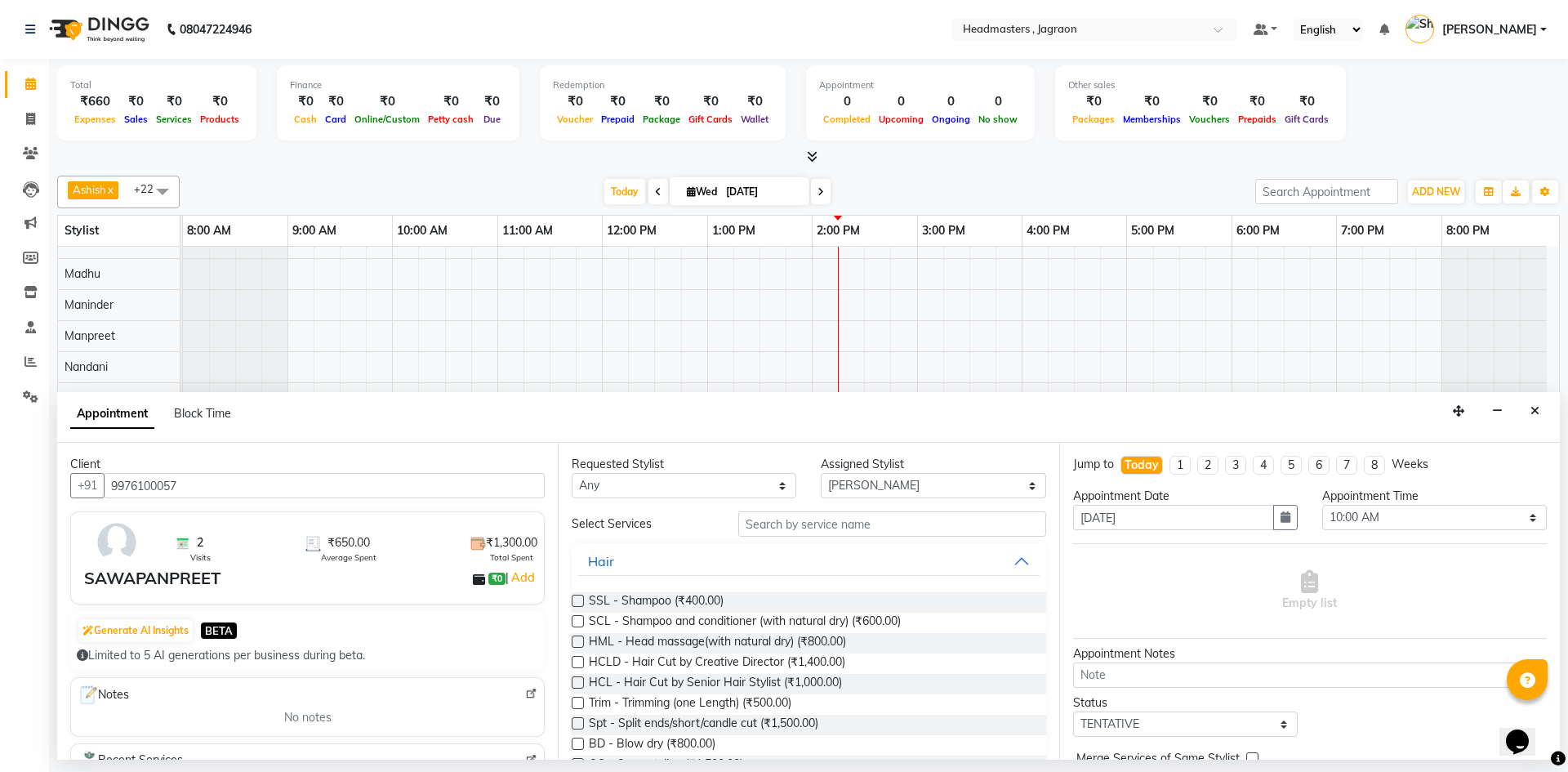
type input "9976100057"
click at [760, 520] on input "text" at bounding box center [892, 524] width 308 height 26
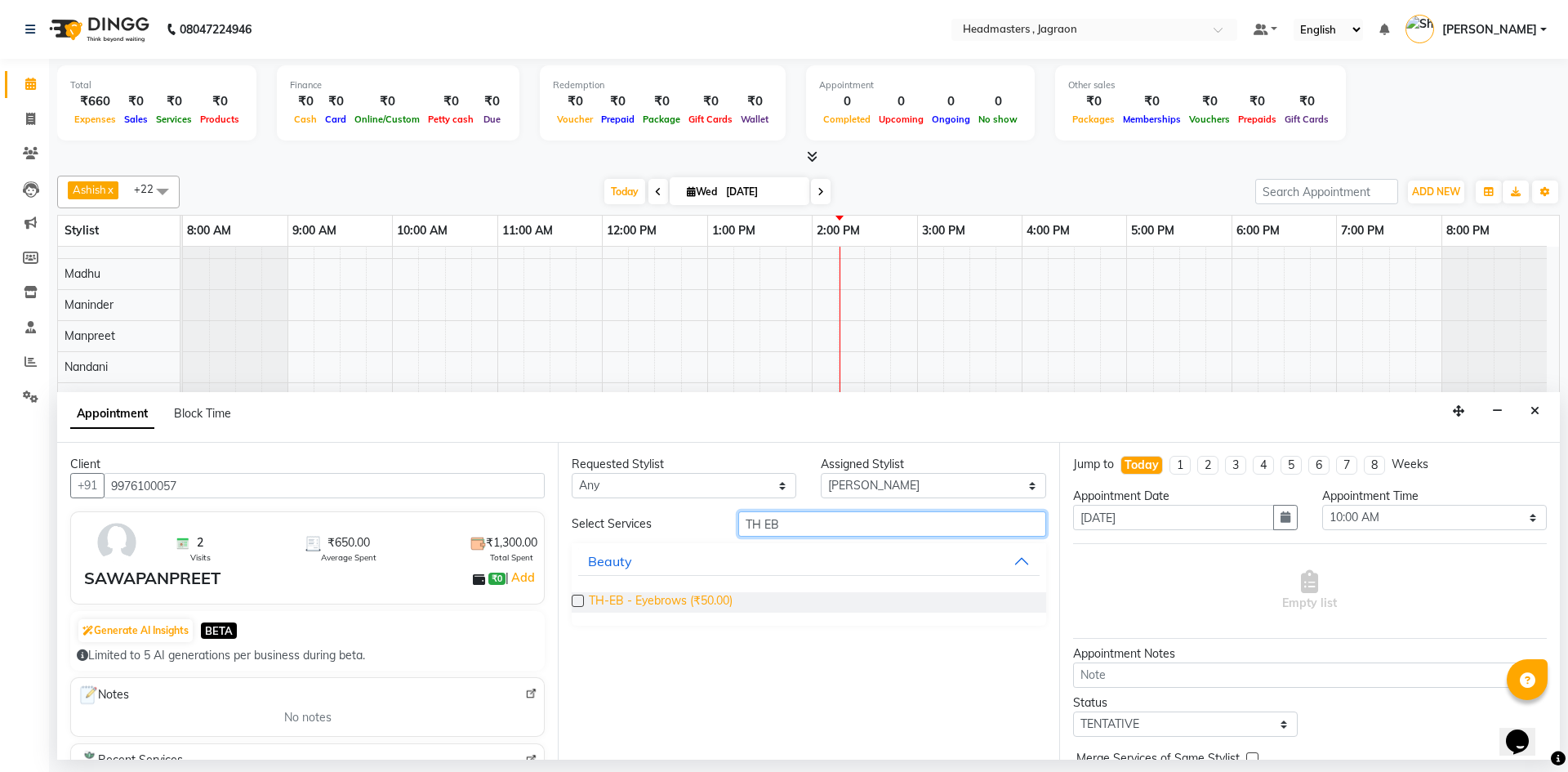
type input "TH EB"
click at [707, 601] on span "TH-EB - Eyebrows (₹50.00)" at bounding box center [661, 602] width 144 height 21
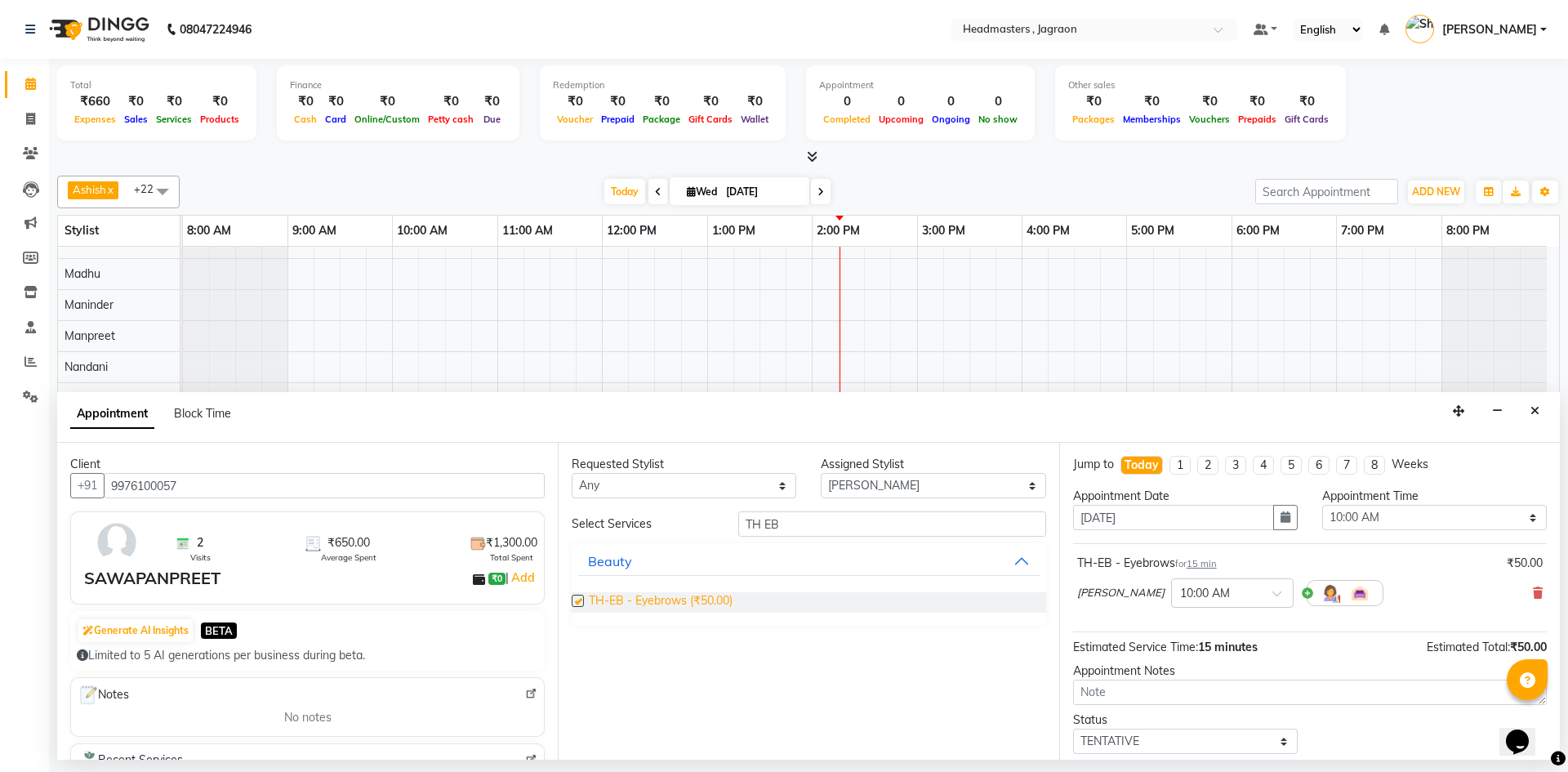
checkbox input "false"
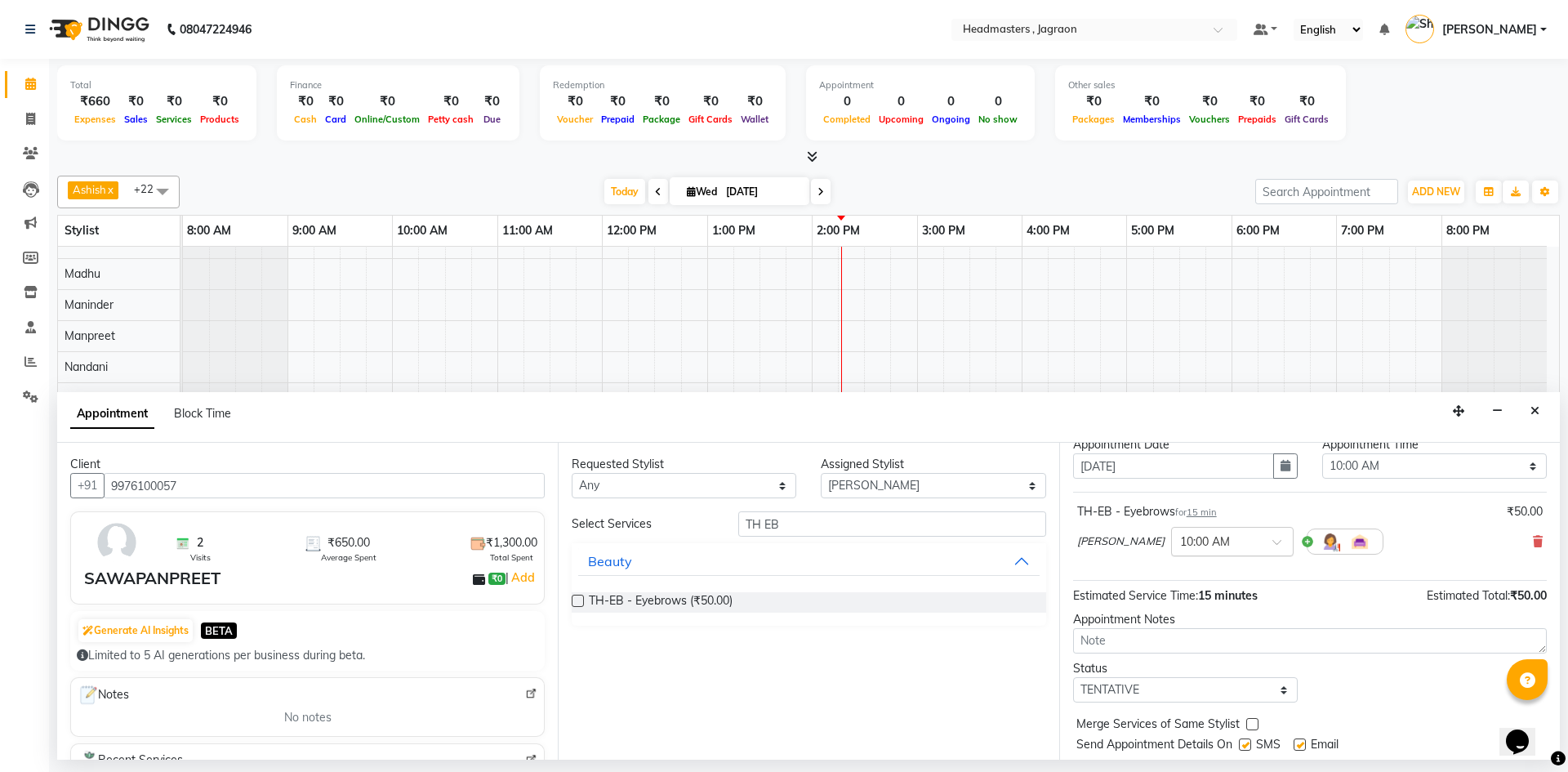
scroll to position [97, 0]
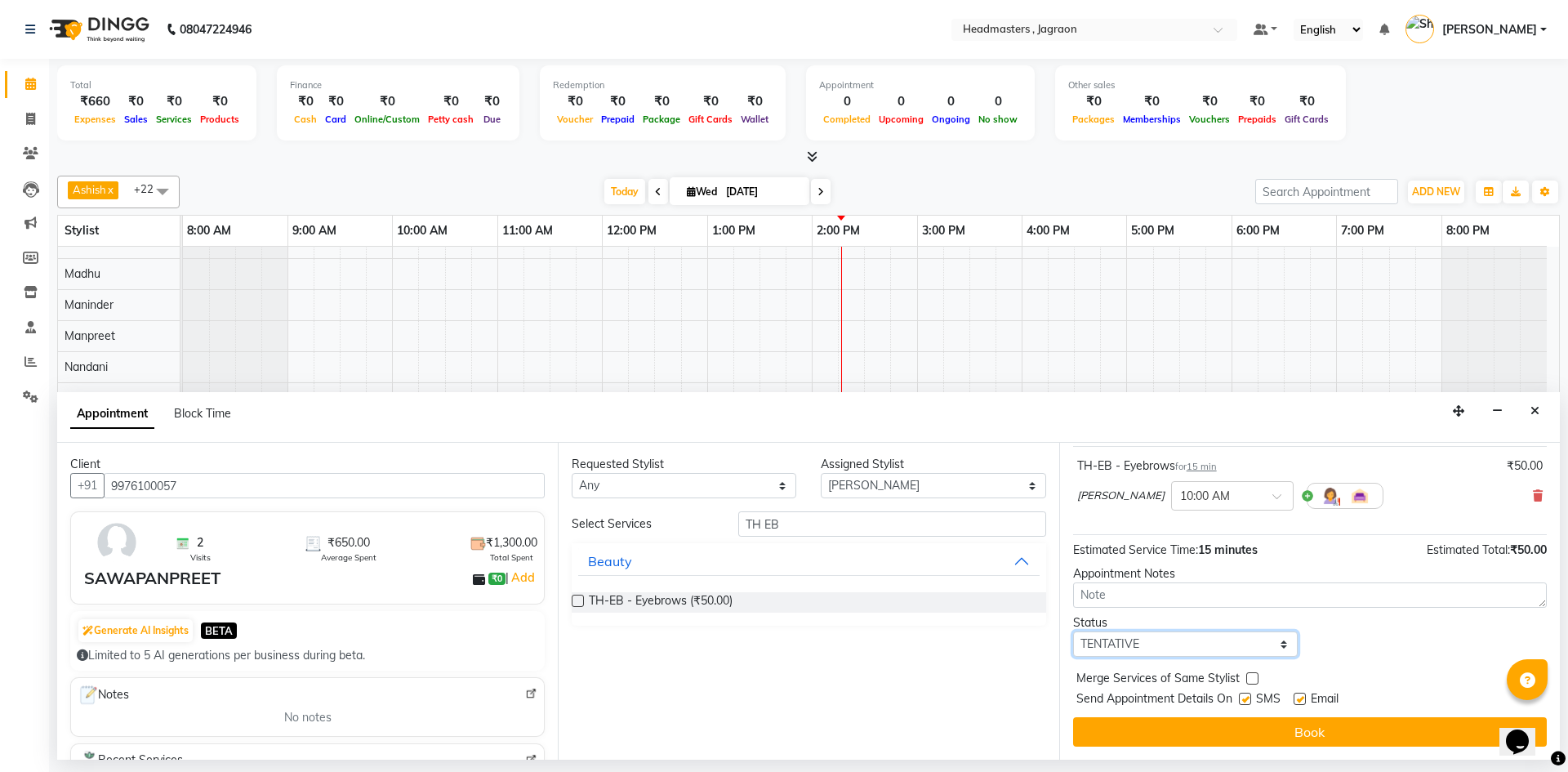
click at [1158, 643] on select "Select TENTATIVE CONFIRM CHECK-IN UPCOMING" at bounding box center [1185, 644] width 224 height 26
select select "confirm booking"
click at [1073, 632] on select "Select TENTATIVE CONFIRM CHECK-IN UPCOMING" at bounding box center [1185, 644] width 224 height 26
click at [1244, 700] on label at bounding box center [1244, 699] width 12 height 12
click at [1244, 700] on input "checkbox" at bounding box center [1244, 700] width 11 height 11
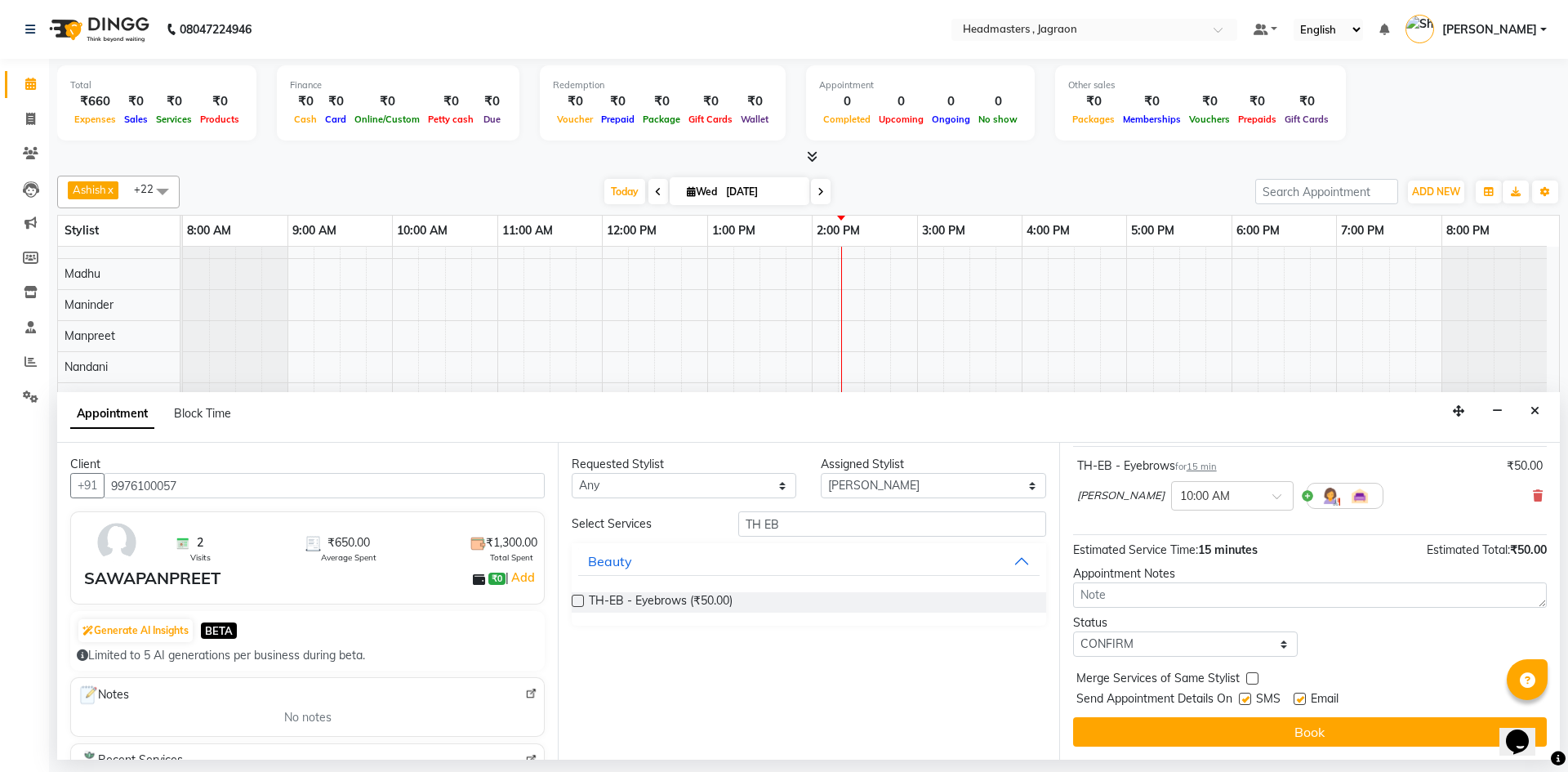
checkbox input "false"
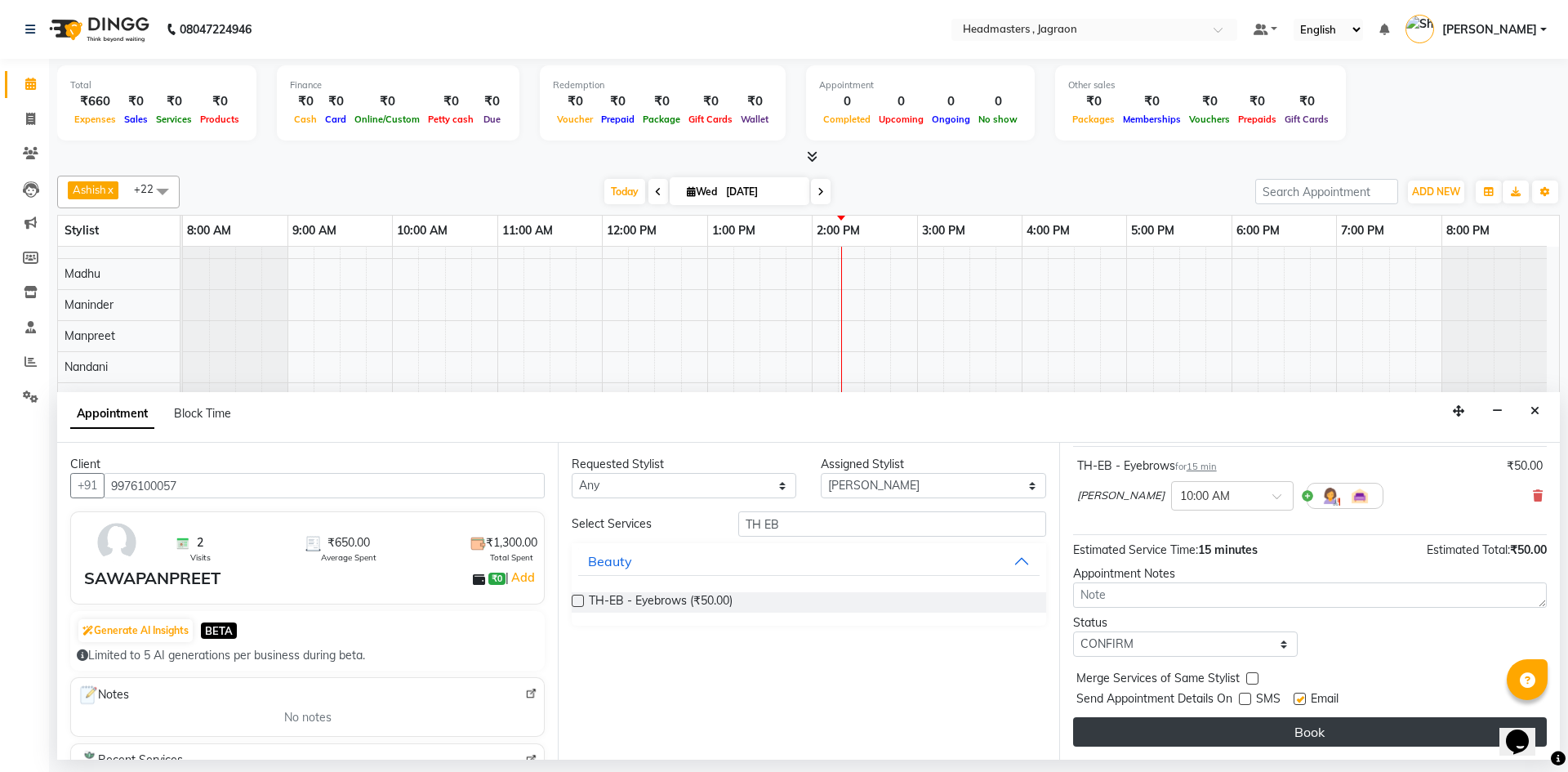
click at [1236, 730] on button "Book" at bounding box center [1310, 732] width 474 height 30
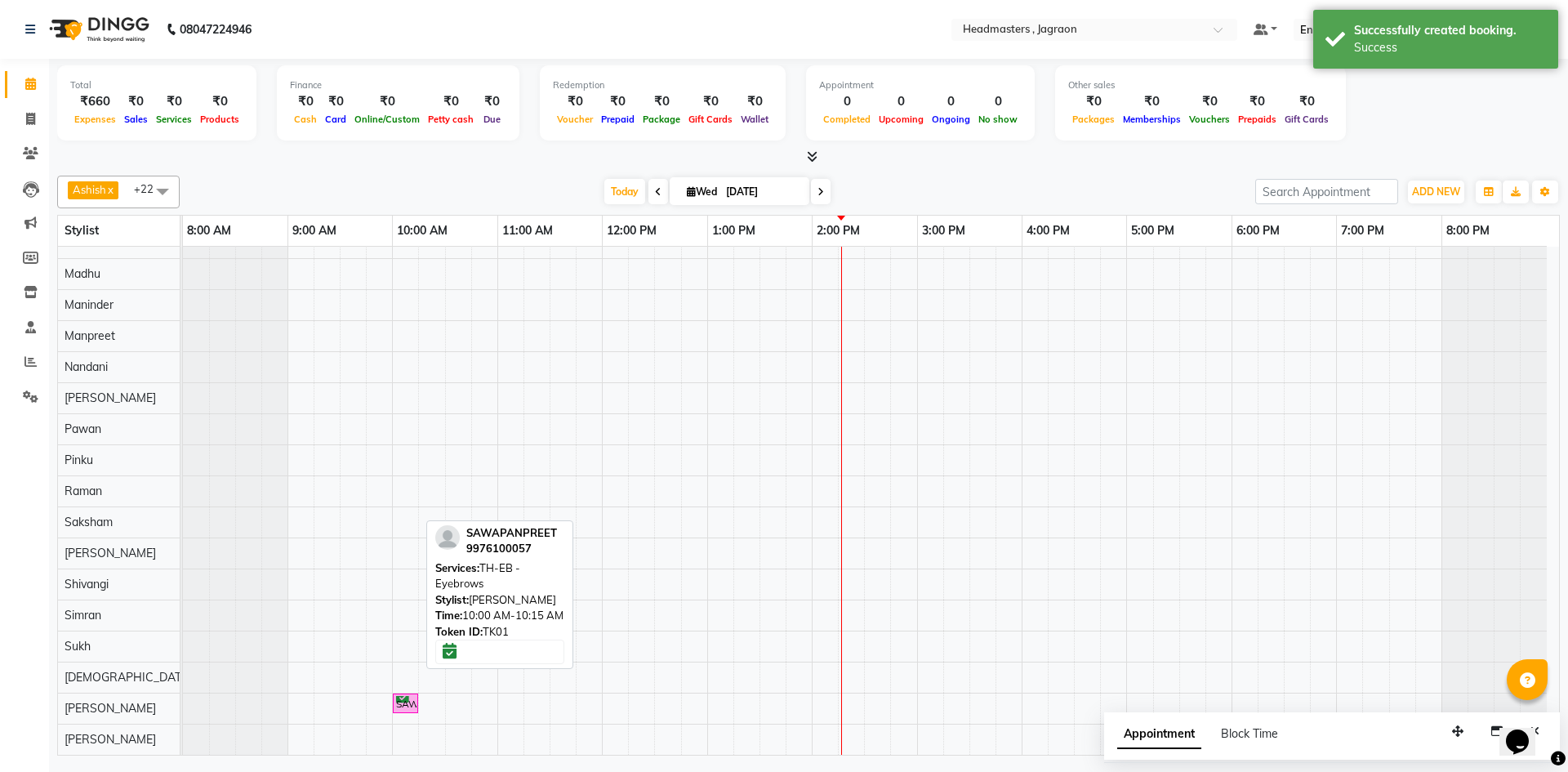
click at [399, 700] on div "SAWAPANPREET, TK01, 10:00 AM-10:15 AM, TH-EB - Eyebrows" at bounding box center [405, 703] width 22 height 16
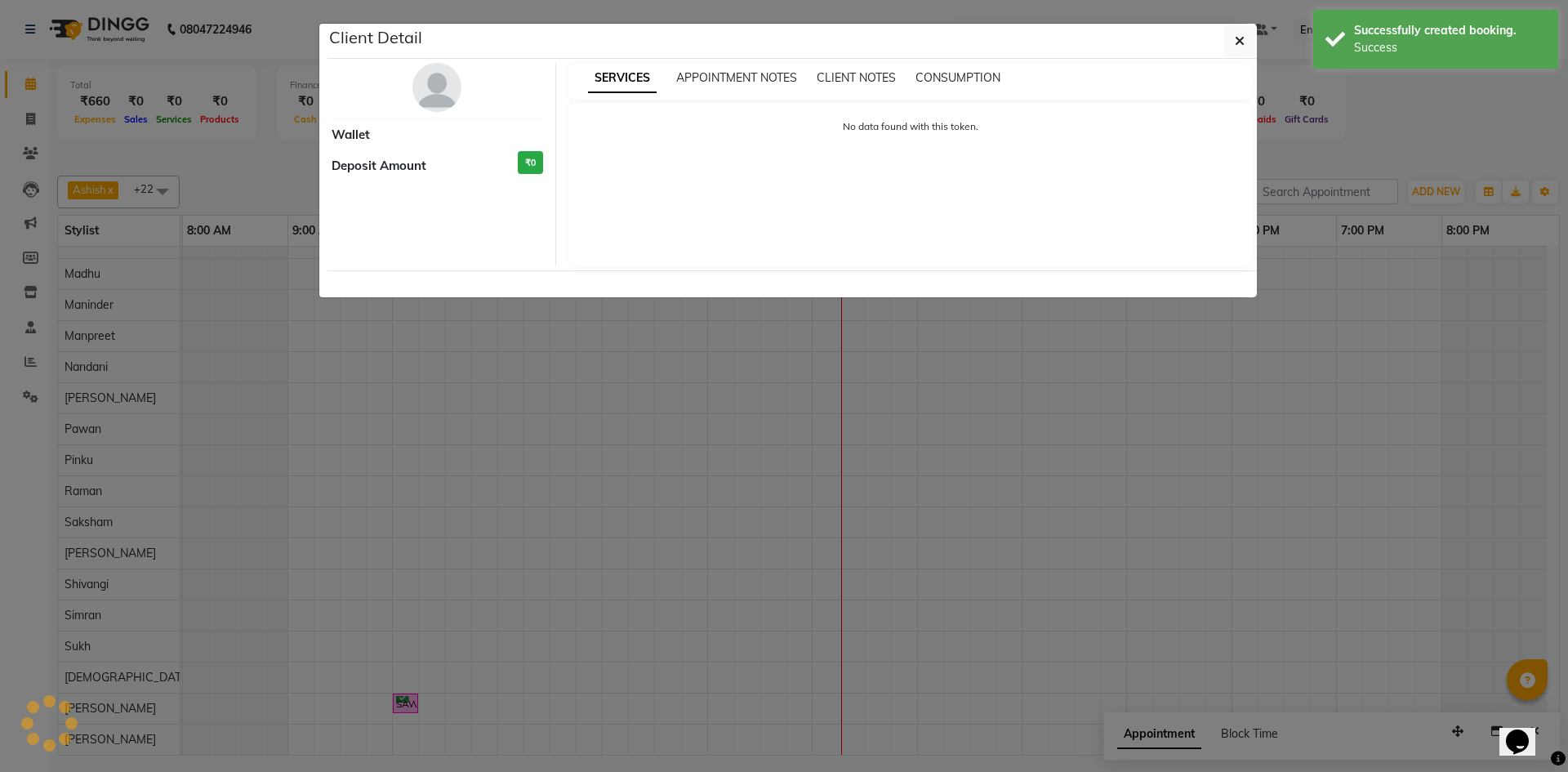
select select "6"
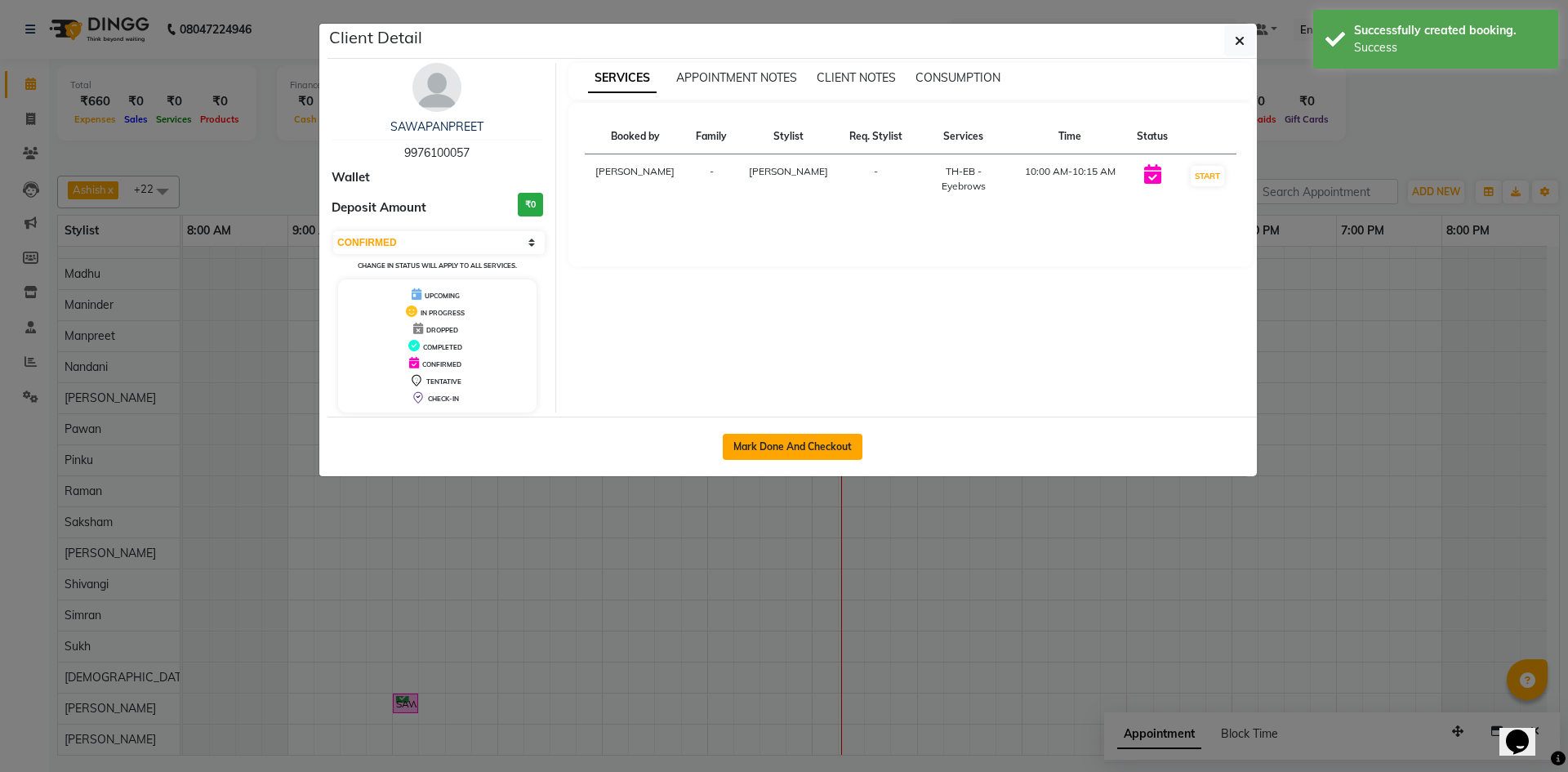
click at [843, 454] on button "Mark Done And Checkout" at bounding box center [792, 447] width 139 height 26
select select "service"
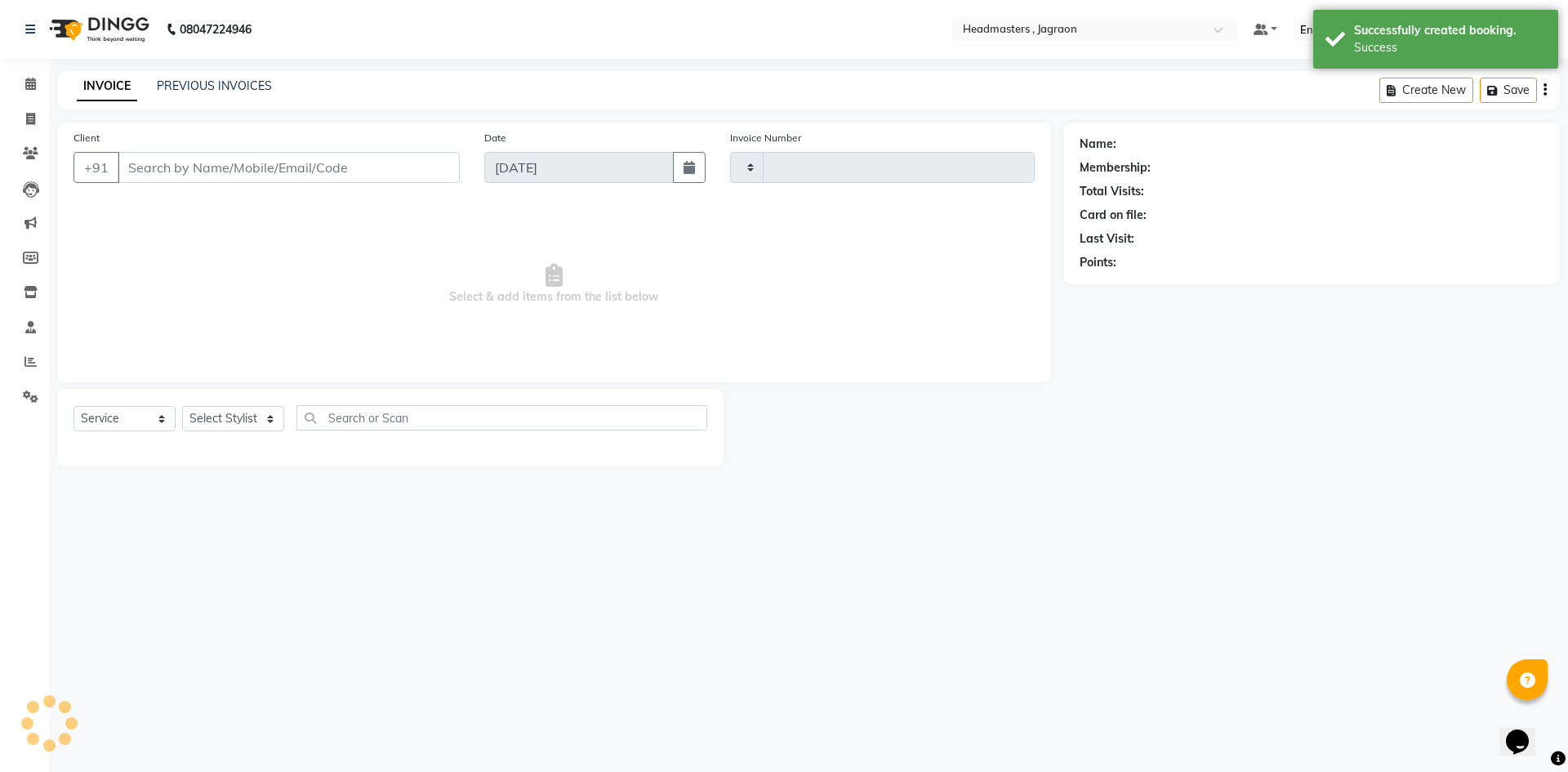
type input "2071"
select select "3"
select select "6935"
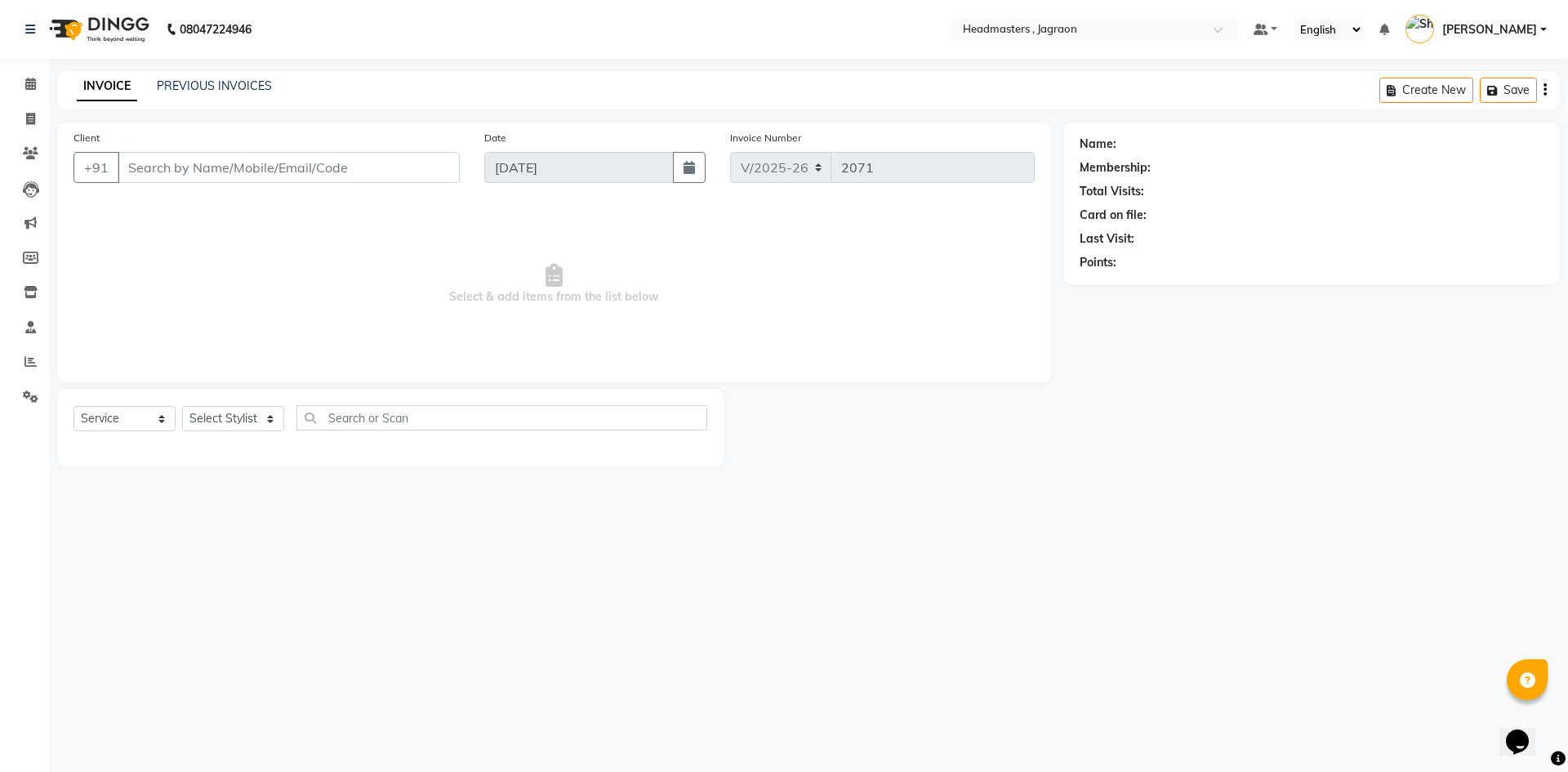
type input "9976100057"
select select "88750"
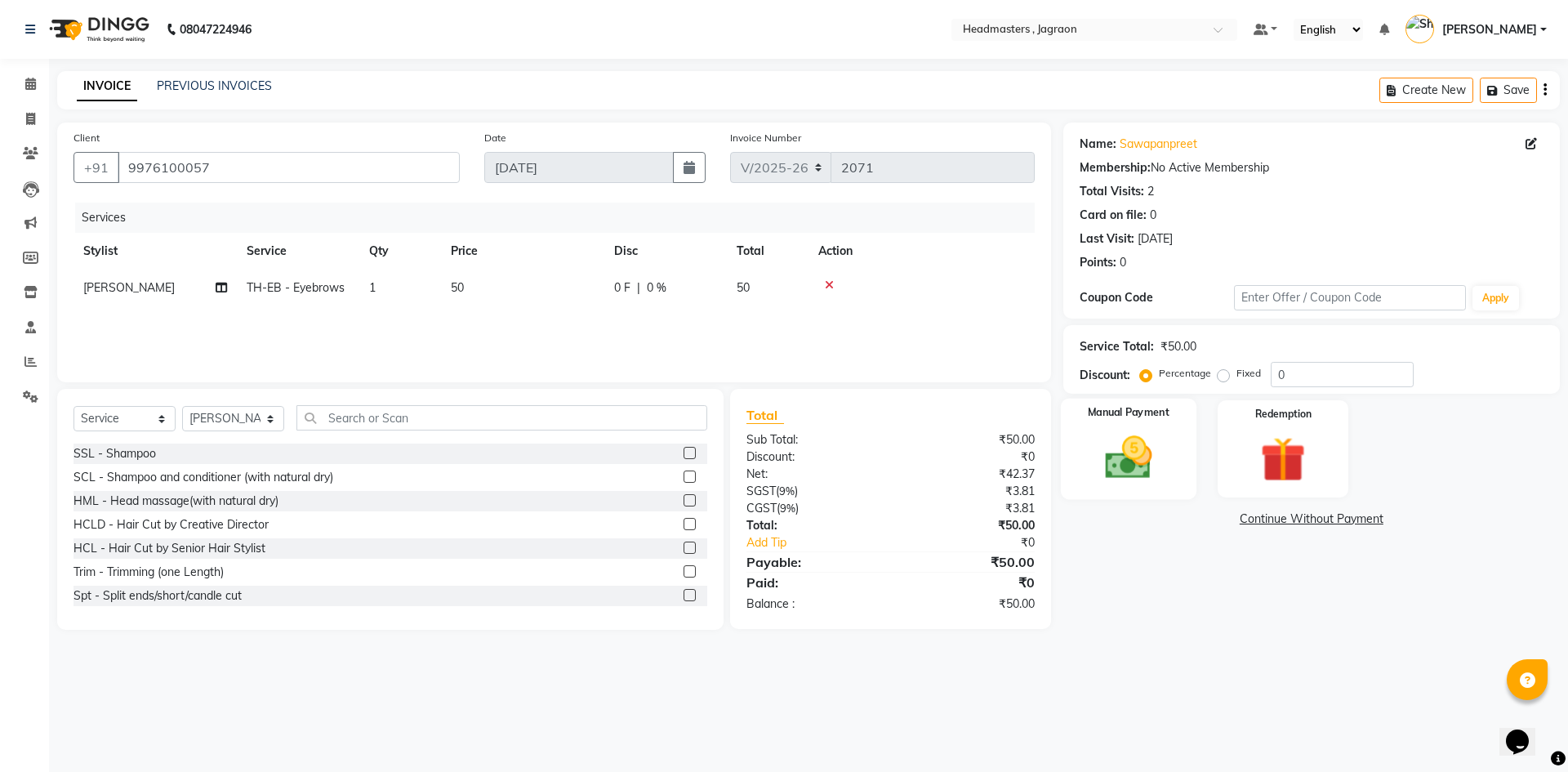
click at [1131, 433] on img at bounding box center [1128, 457] width 76 height 54
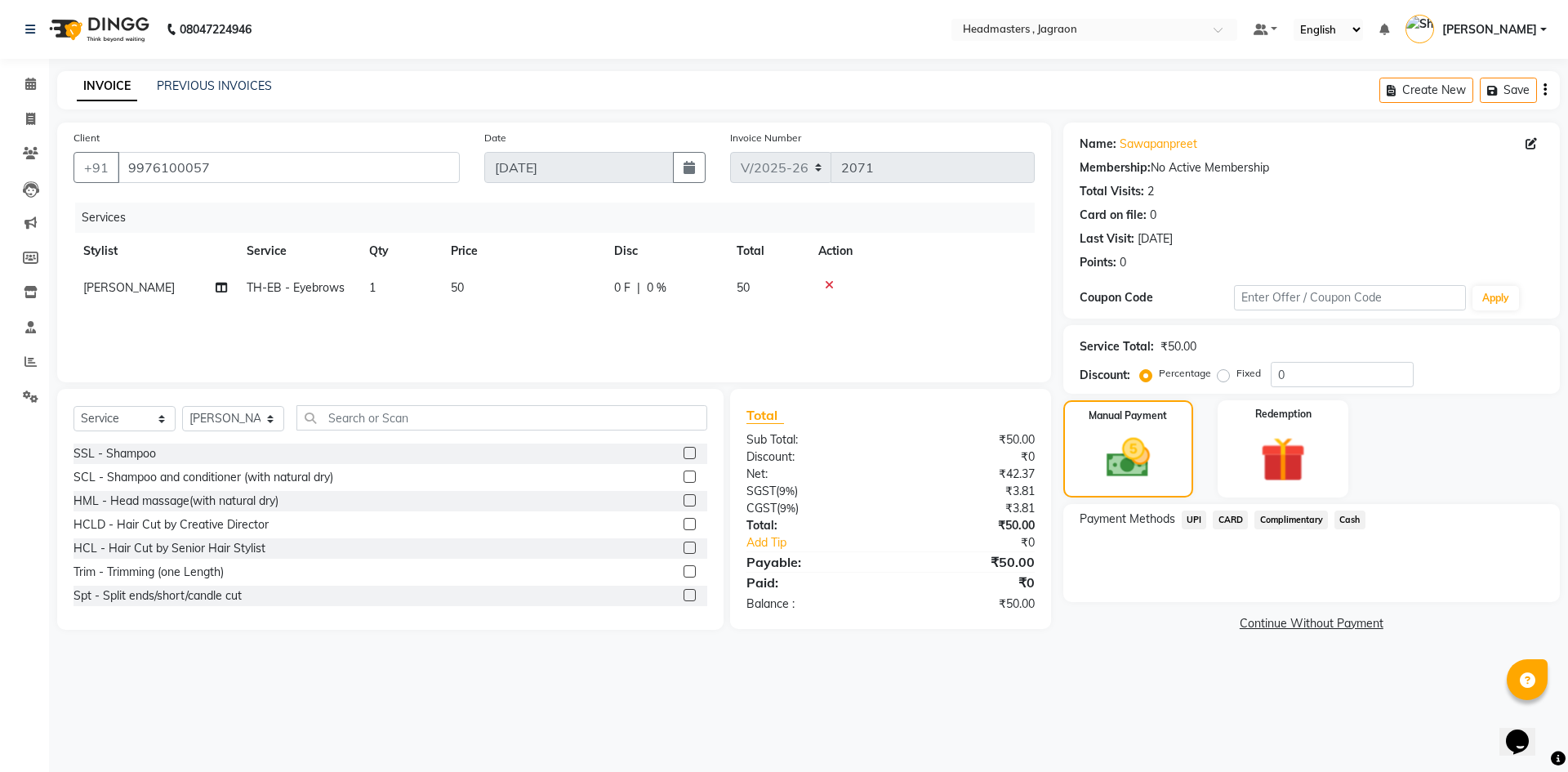
click at [1345, 520] on span "Cash" at bounding box center [1350, 520] width 31 height 19
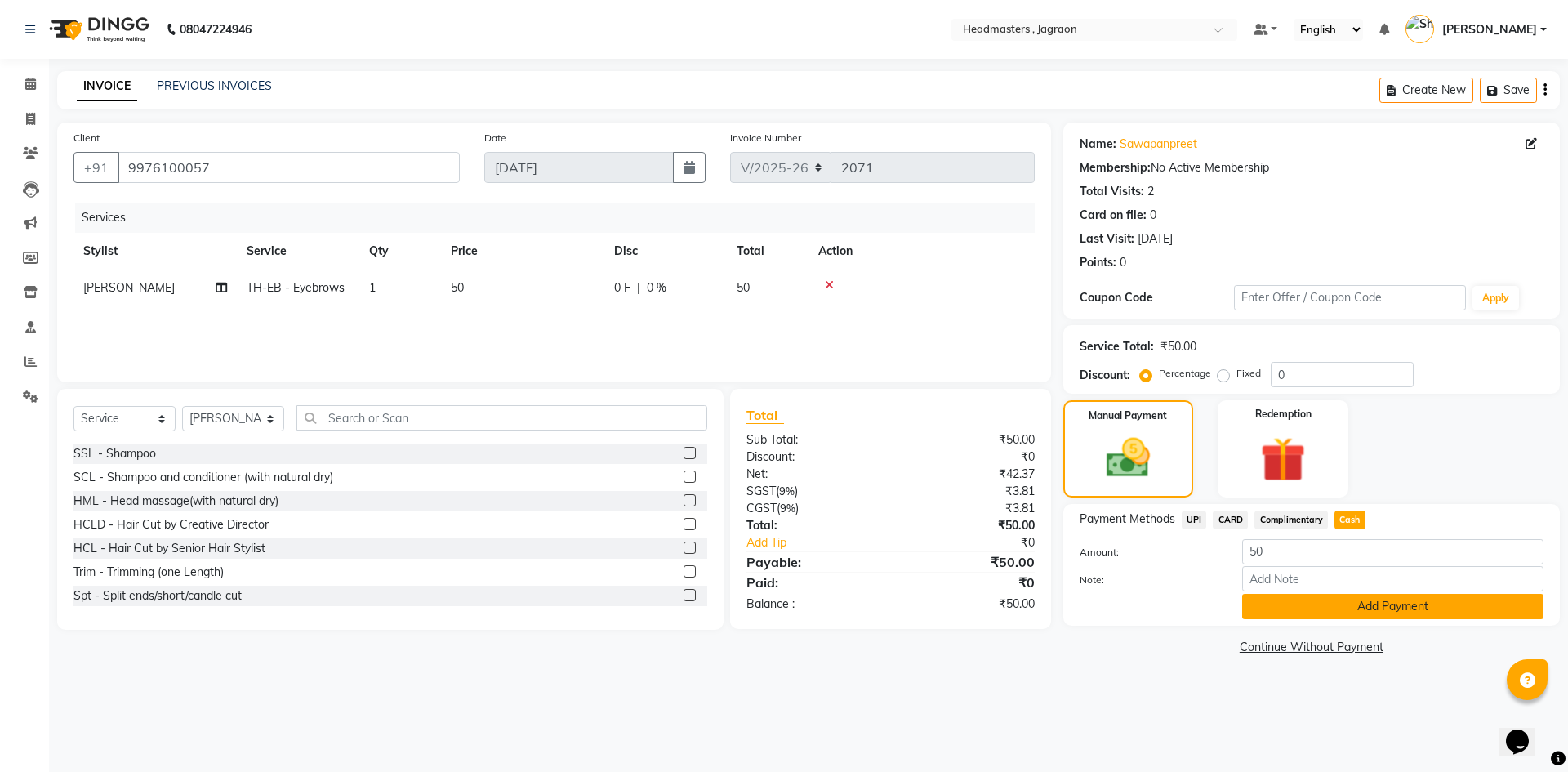
click at [1341, 609] on button "Add Payment" at bounding box center [1392, 606] width 301 height 26
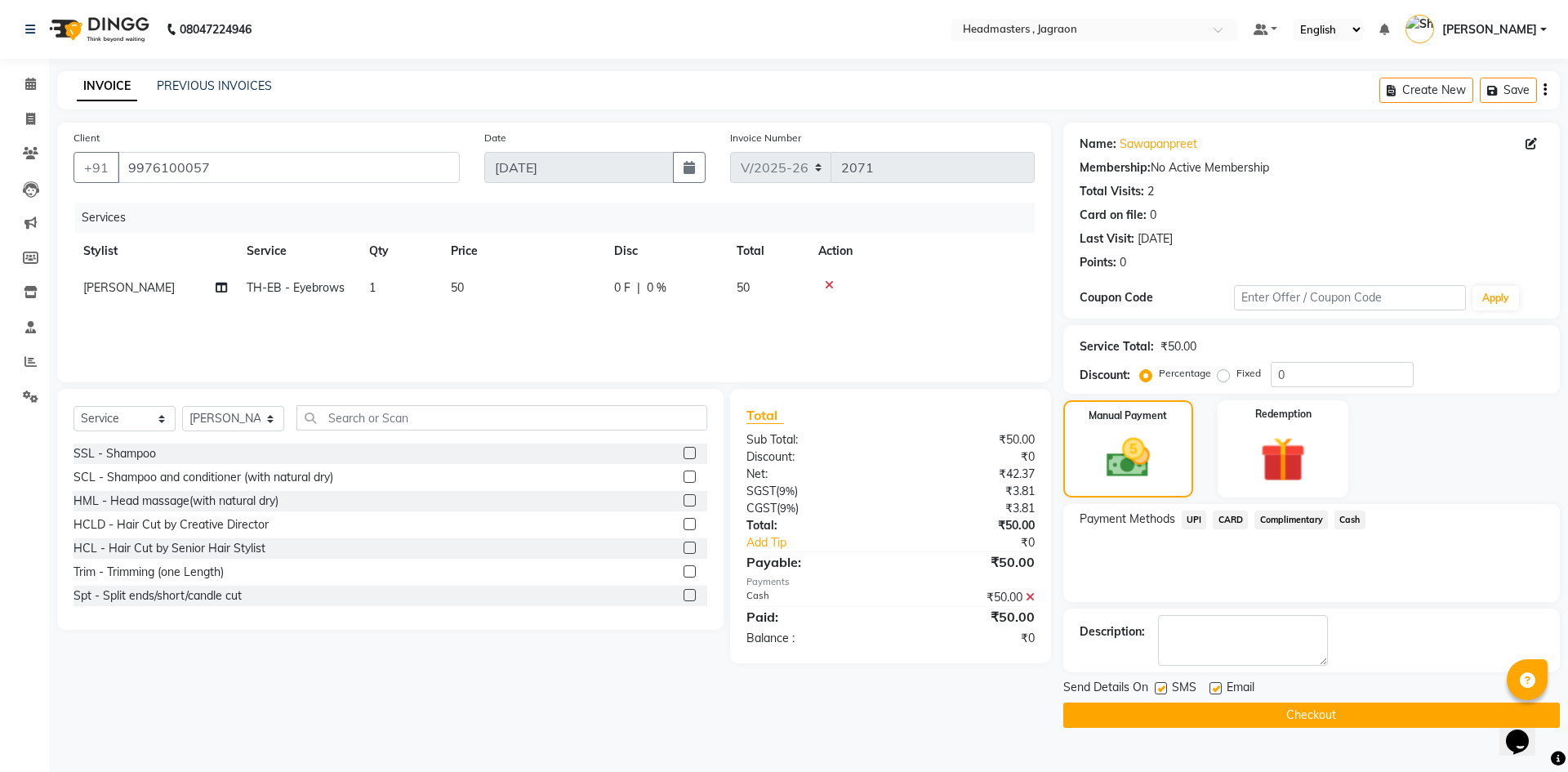
click at [1325, 717] on button "Checkout" at bounding box center [1312, 715] width 497 height 26
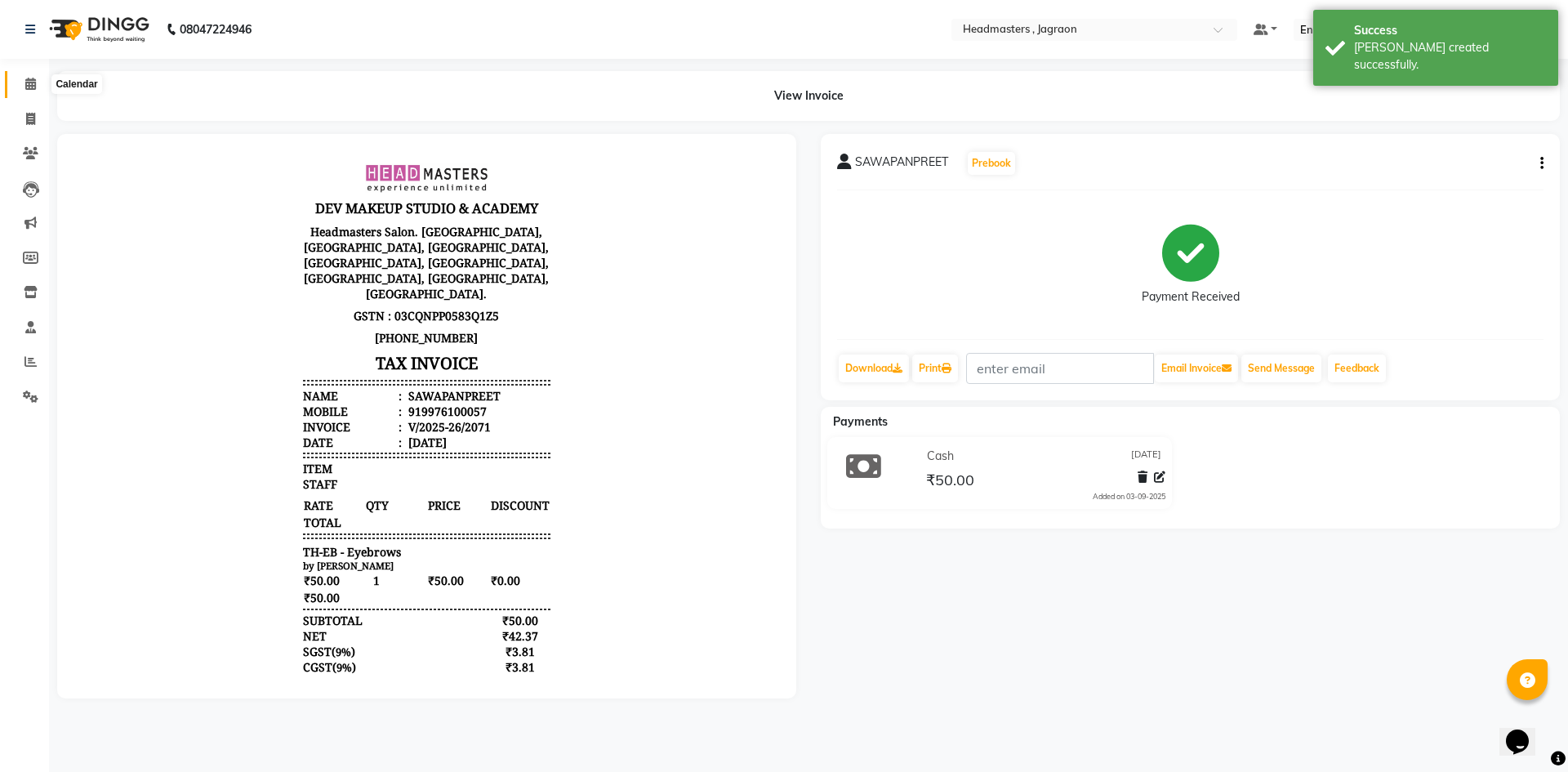
click at [42, 76] on span at bounding box center [31, 84] width 29 height 19
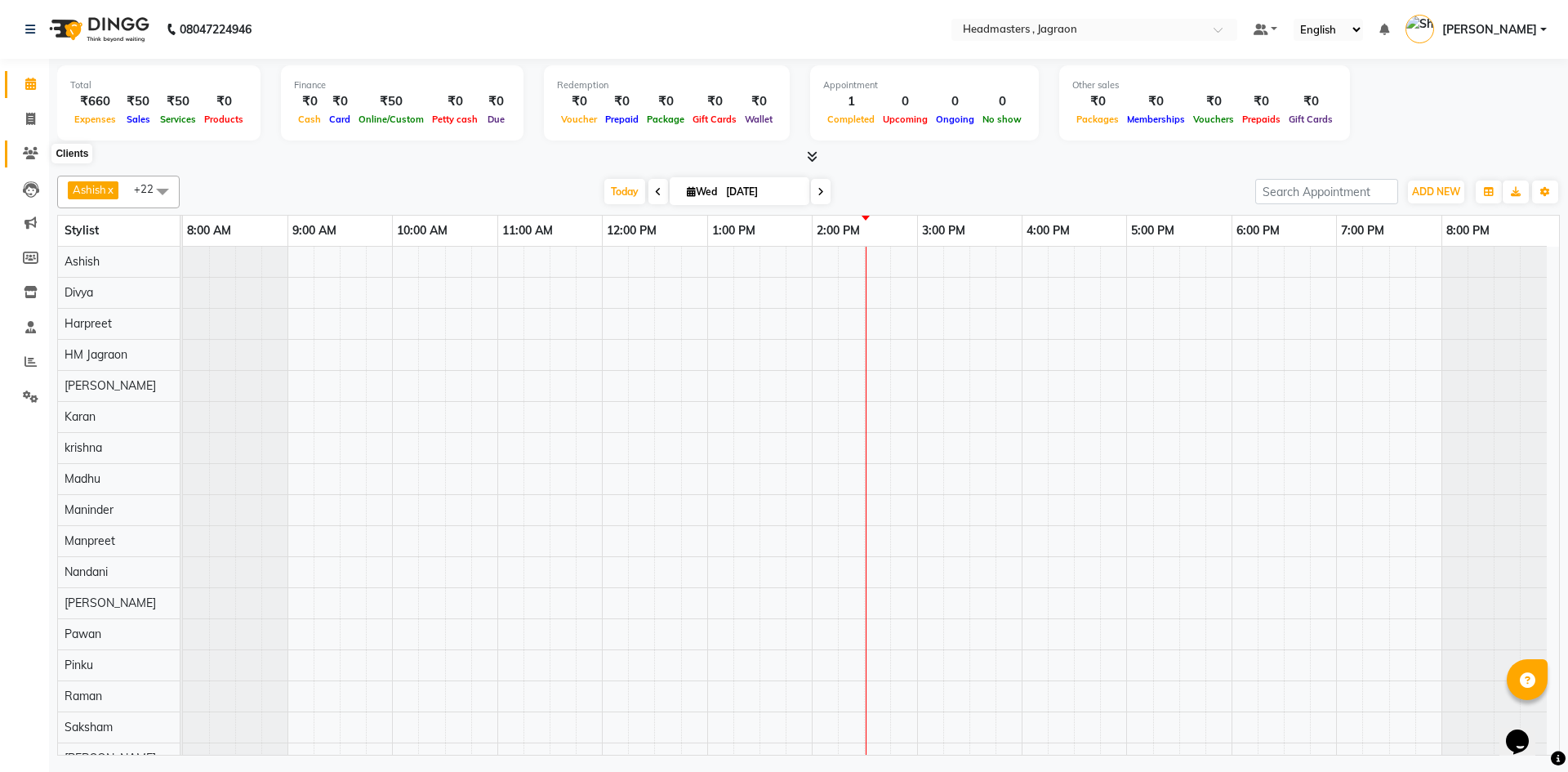
click at [36, 154] on icon at bounding box center [31, 153] width 16 height 12
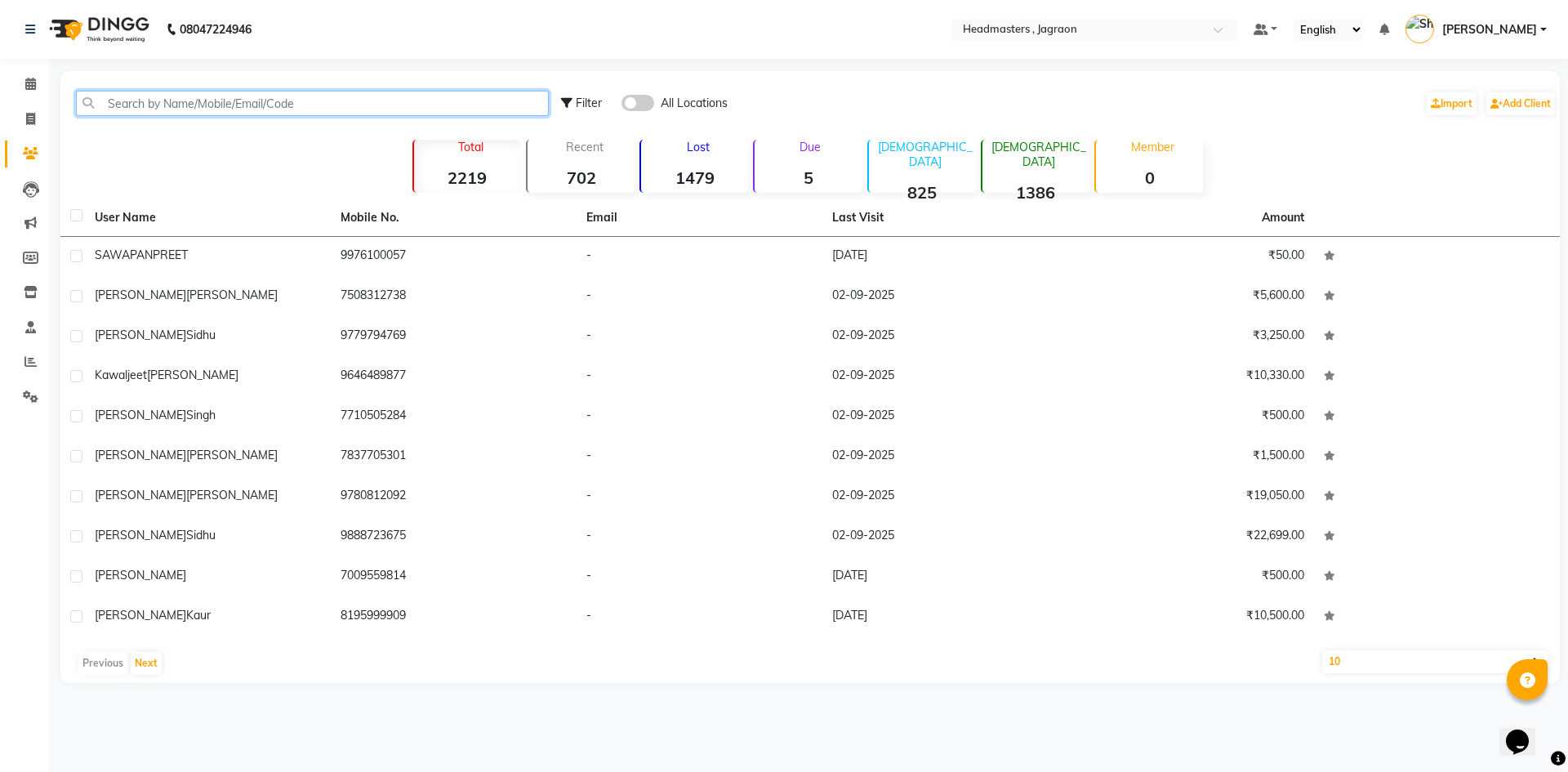
click at [197, 108] on input "text" at bounding box center [312, 103] width 473 height 26
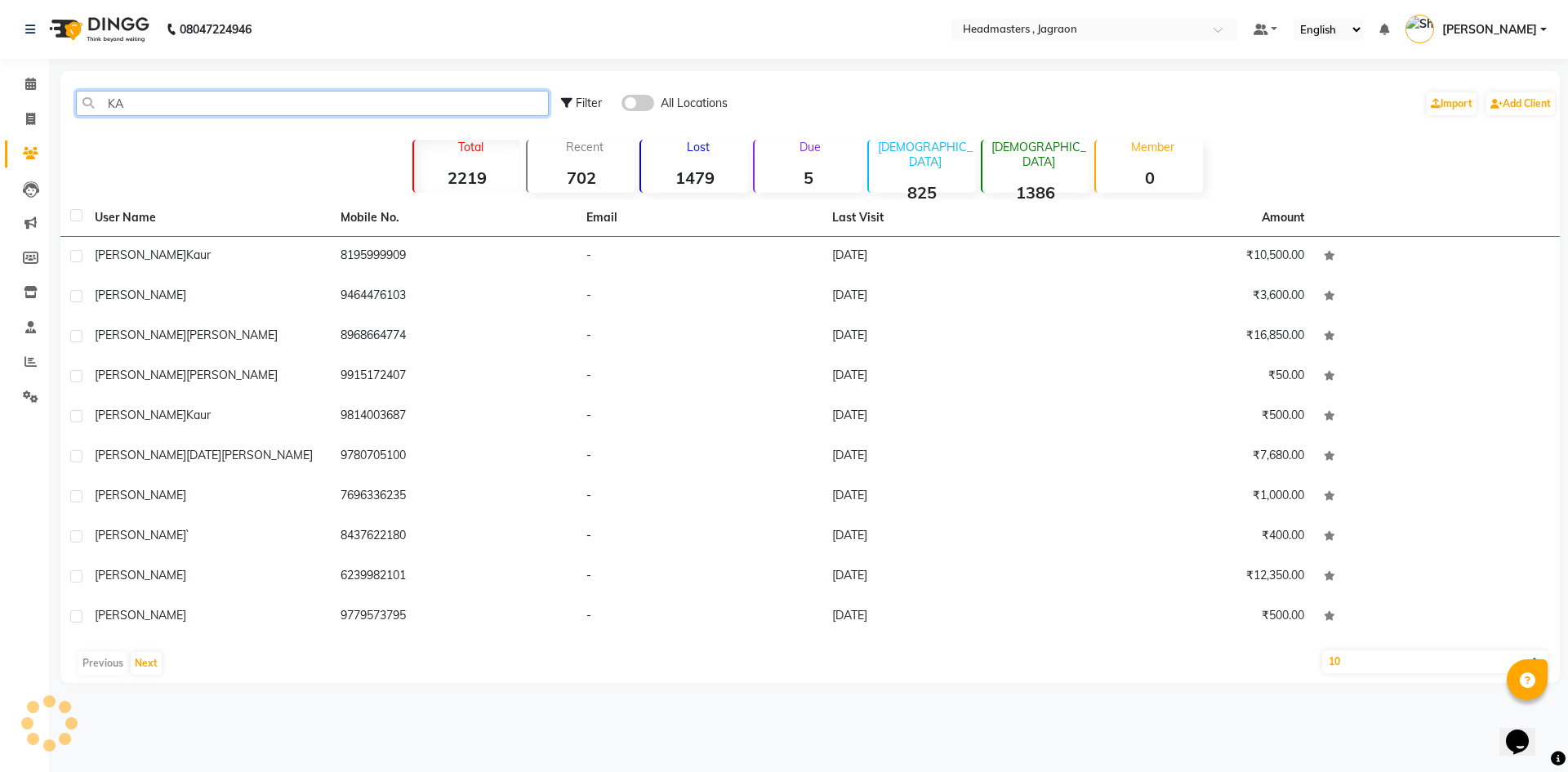
type input "K"
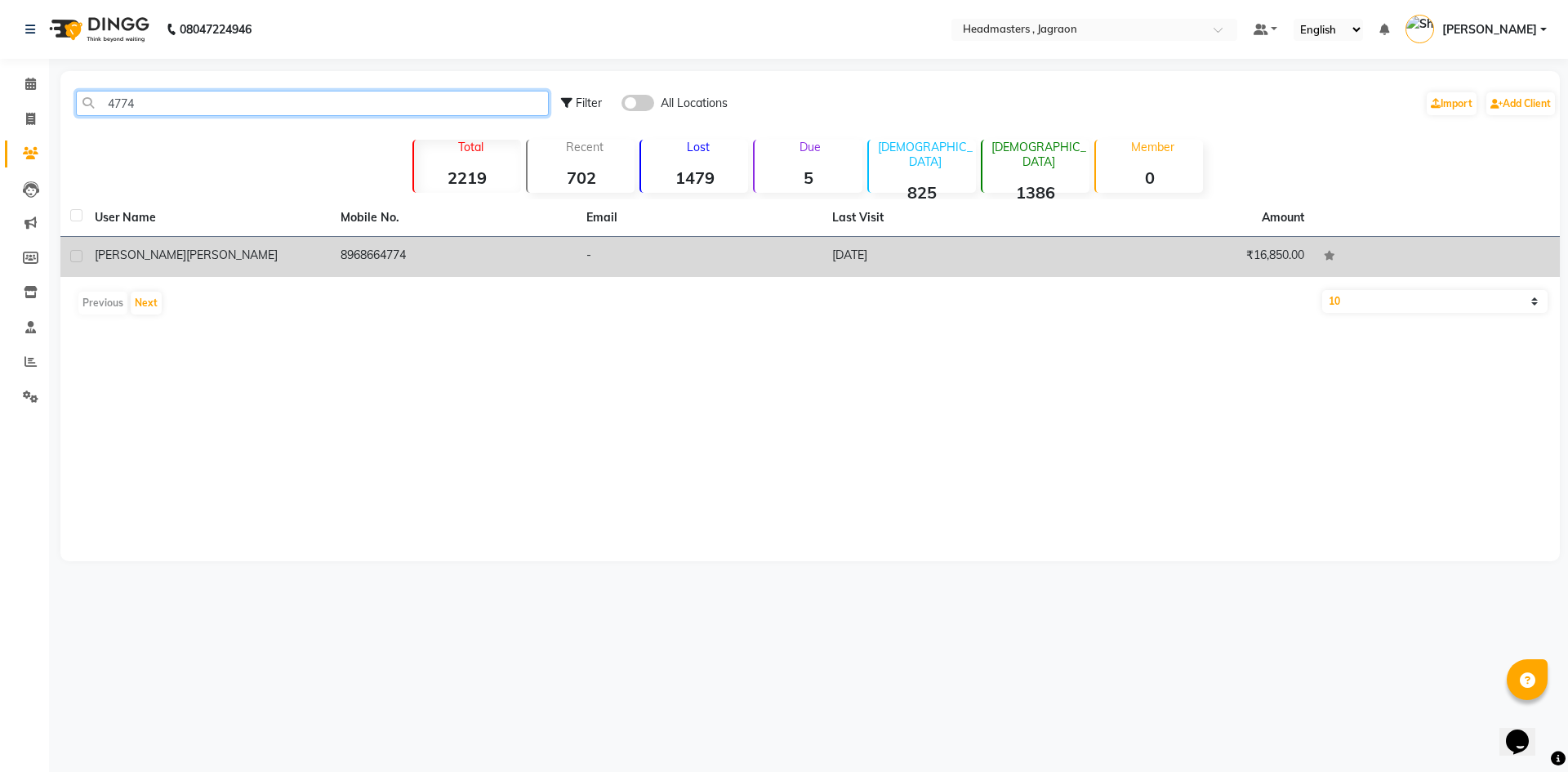
type input "4774"
click at [418, 251] on td "8968664774" at bounding box center [454, 257] width 246 height 40
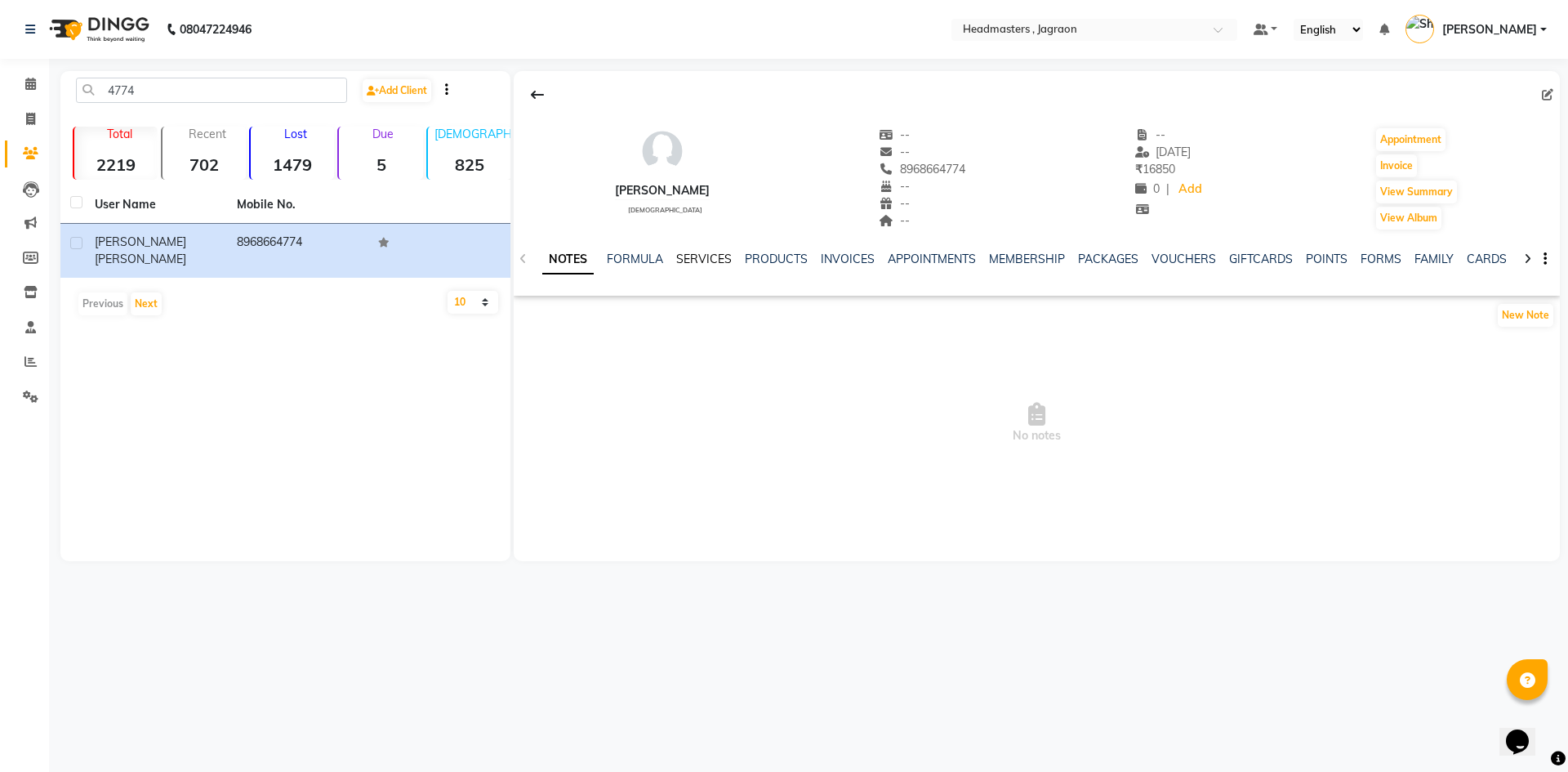
click at [697, 253] on link "SERVICES" at bounding box center [703, 259] width 55 height 15
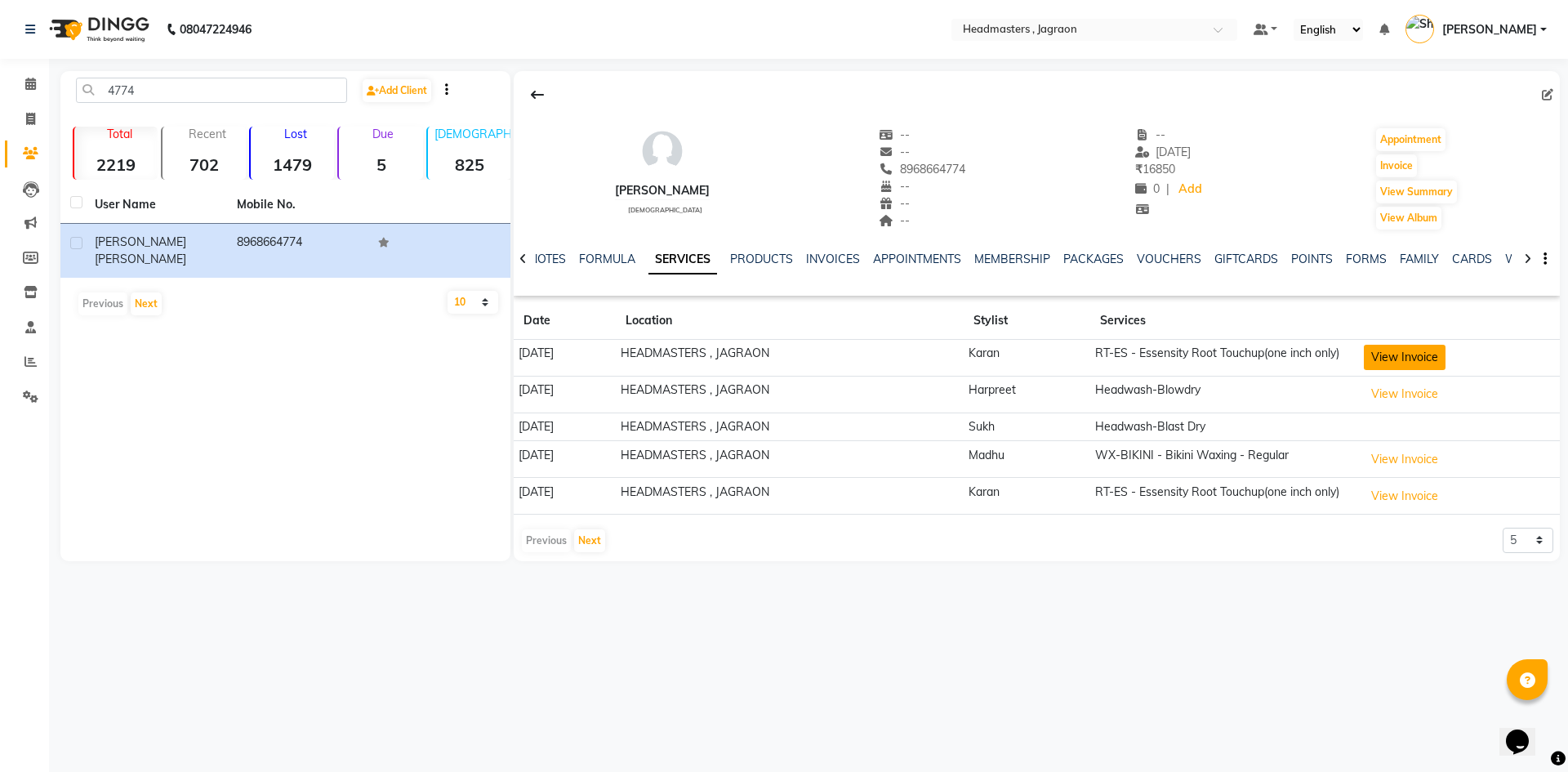
click at [1393, 364] on button "View Invoice" at bounding box center [1405, 358] width 82 height 26
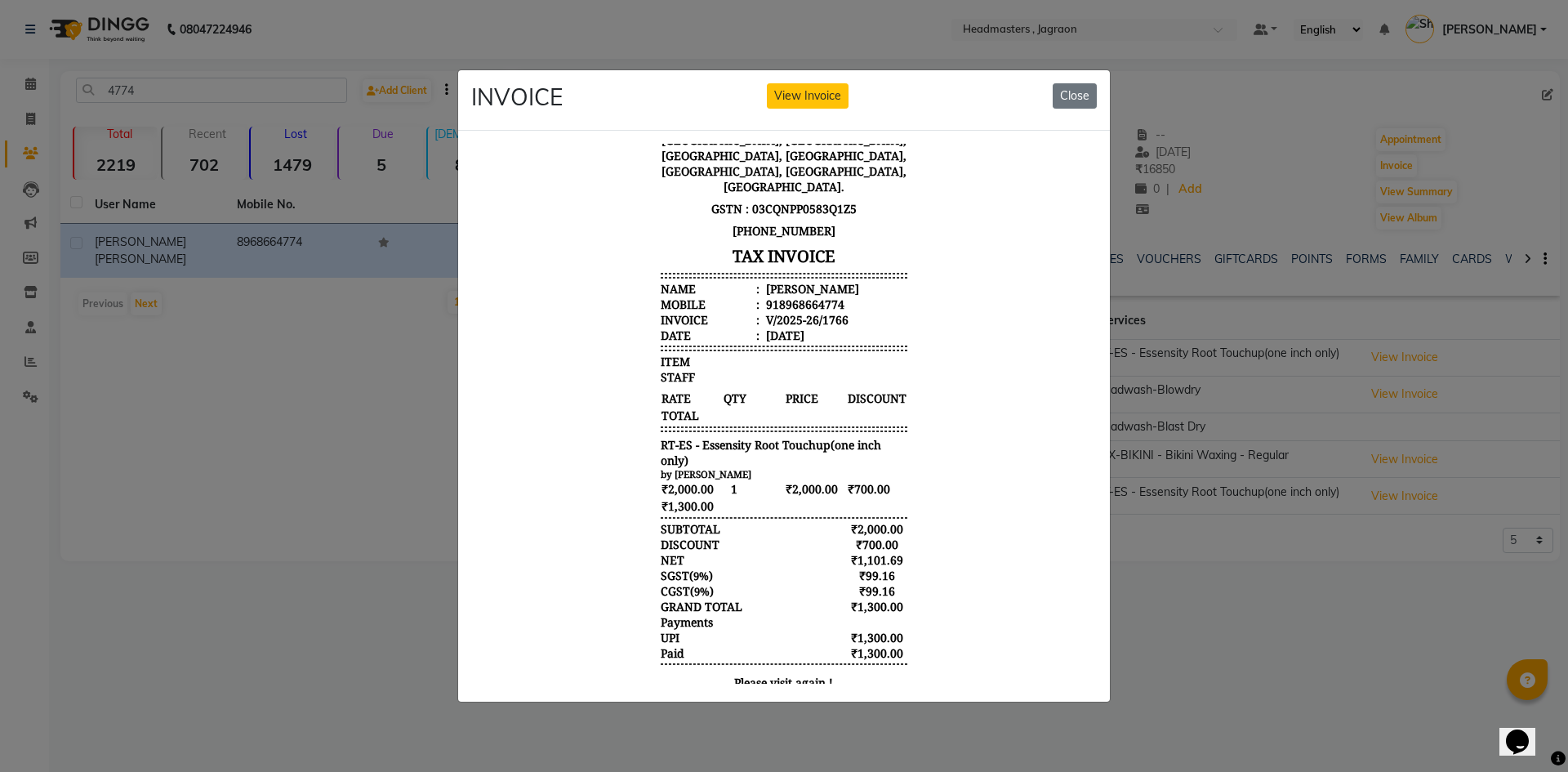
scroll to position [115, 0]
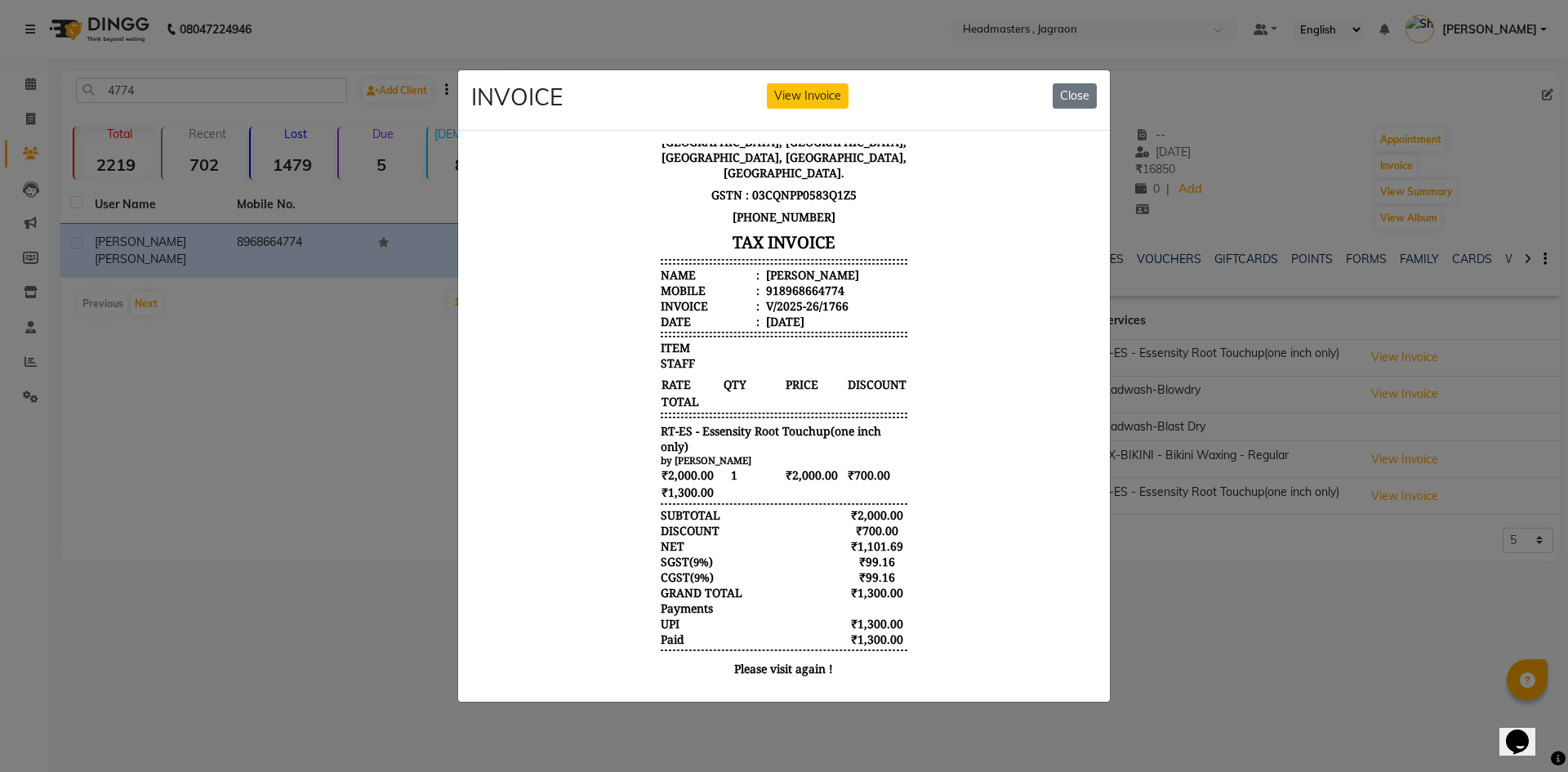
click at [1073, 73] on div "INVOICE View Invoice Close" at bounding box center [784, 101] width 652 height 61
click at [1071, 94] on button "Close" at bounding box center [1074, 96] width 44 height 26
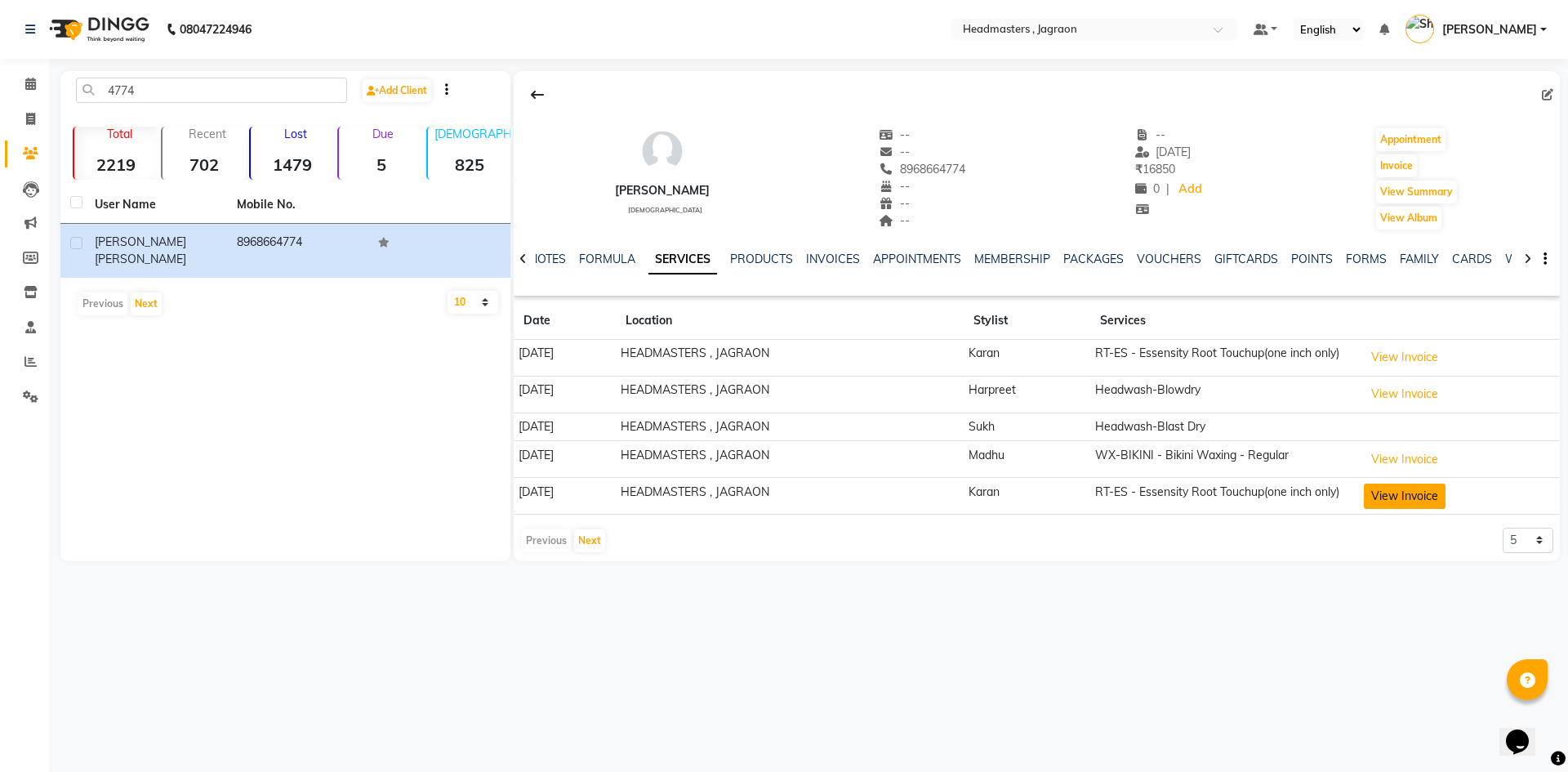
click at [1405, 502] on button "View Invoice" at bounding box center [1405, 496] width 82 height 26
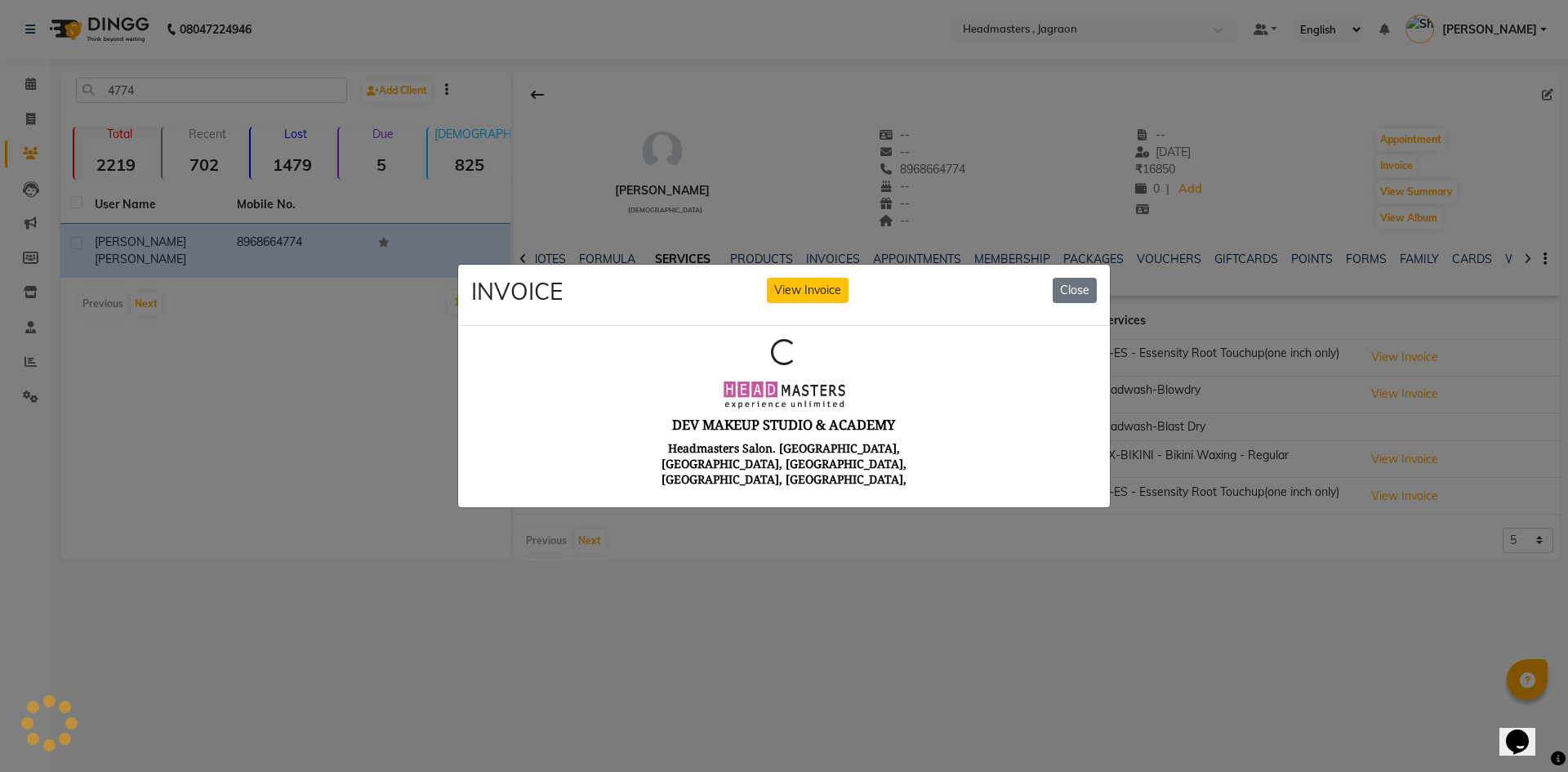
scroll to position [0, 0]
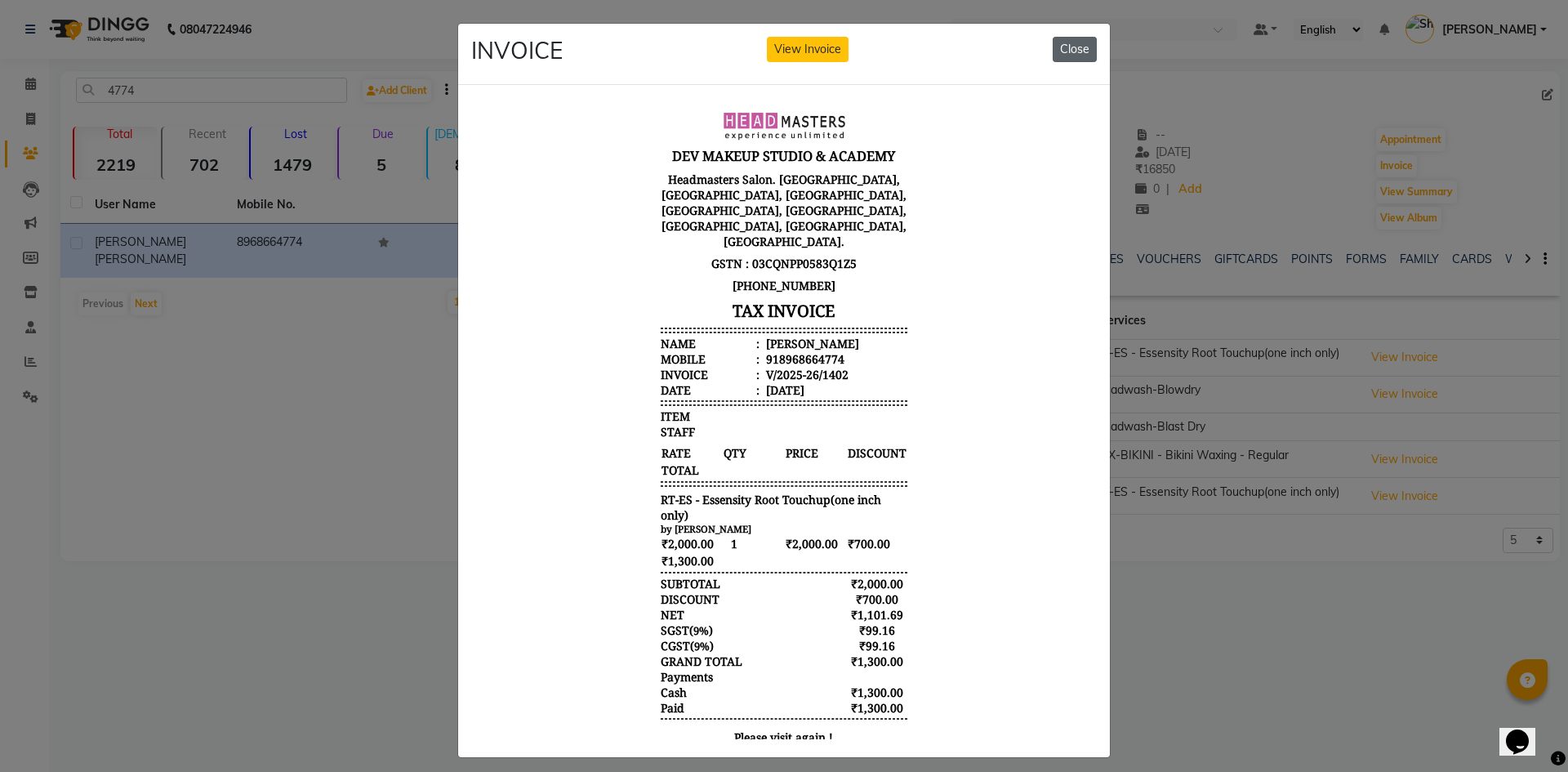
click at [1056, 53] on button "Close" at bounding box center [1074, 50] width 44 height 26
